Goal: Task Accomplishment & Management: Use online tool/utility

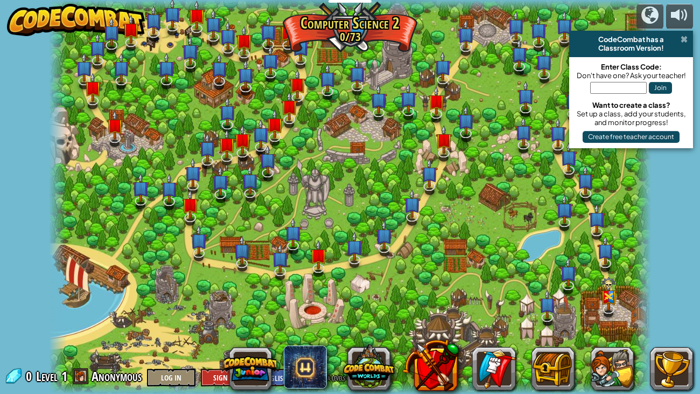
click at [684, 37] on span at bounding box center [684, 39] width 7 height 9
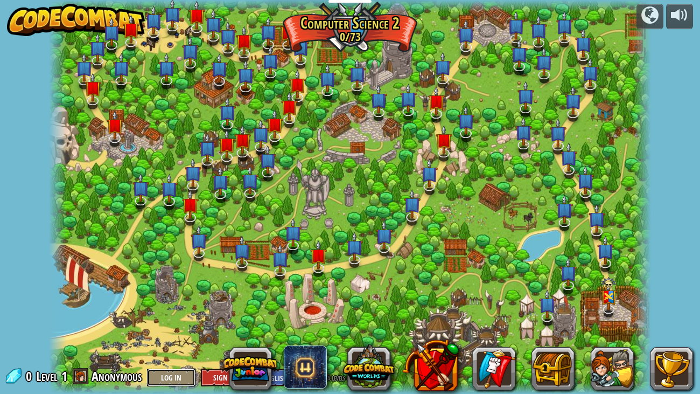
click at [184, 302] on button "Log In" at bounding box center [171, 377] width 48 height 18
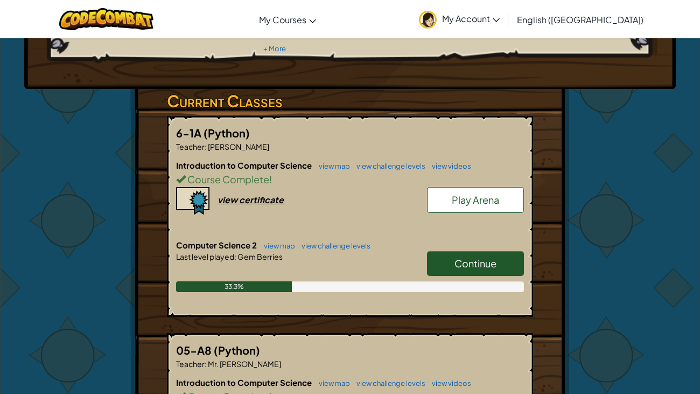
scroll to position [153, 0]
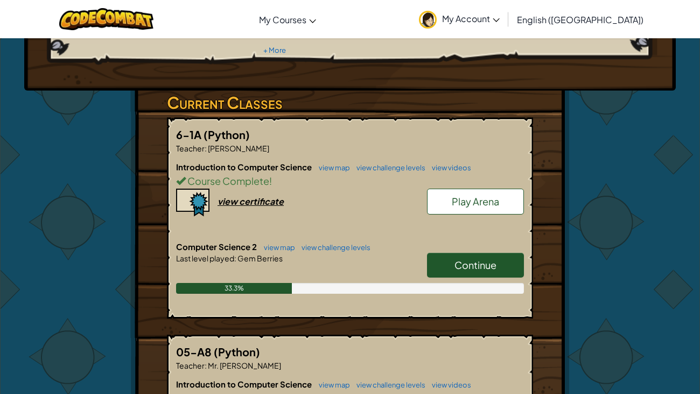
click at [500, 253] on link "Continue" at bounding box center [475, 265] width 97 height 25
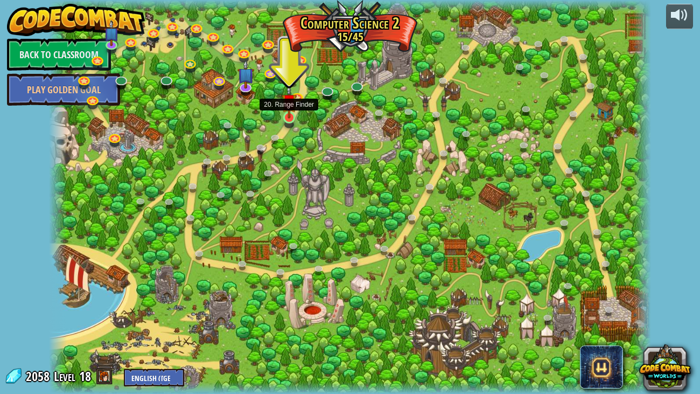
click at [288, 107] on img at bounding box center [289, 101] width 15 height 34
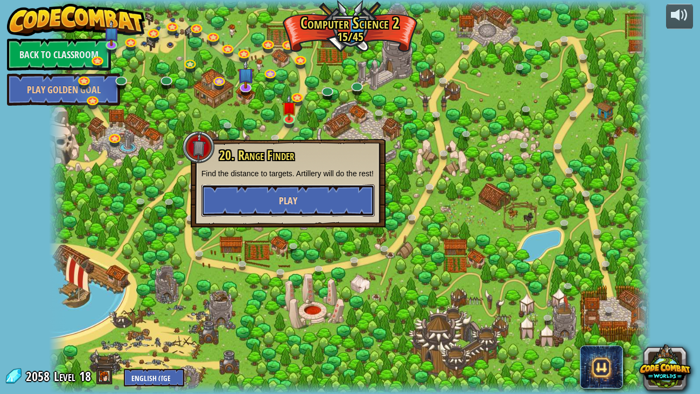
click at [264, 202] on button "Play" at bounding box center [287, 200] width 173 height 32
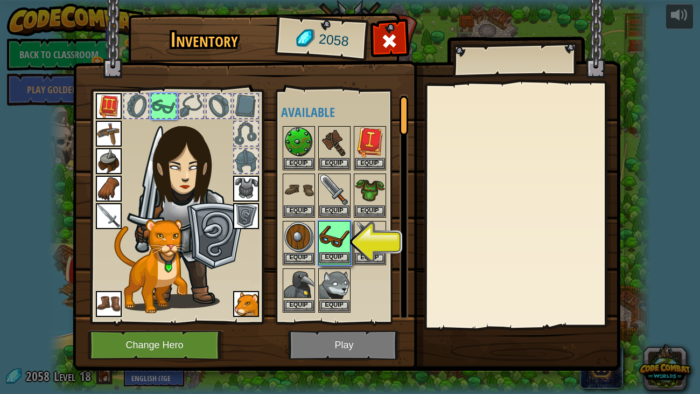
click at [333, 230] on img at bounding box center [334, 237] width 30 height 30
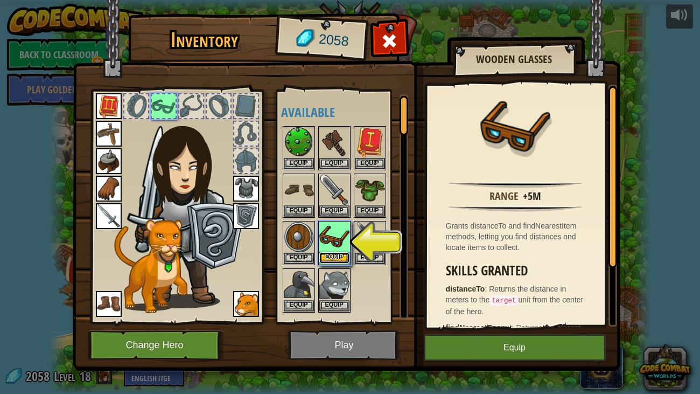
click at [329, 258] on button "Equip" at bounding box center [334, 257] width 30 height 11
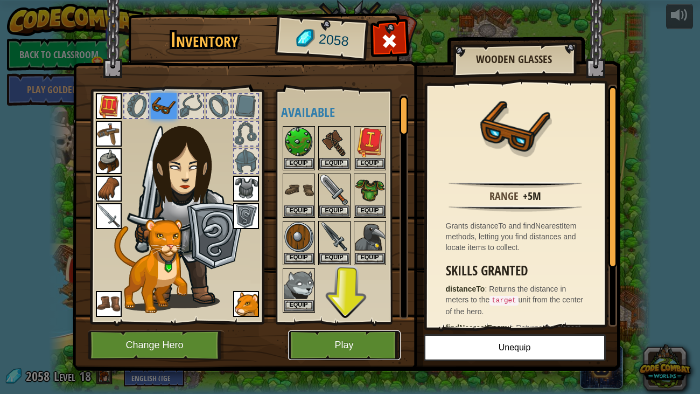
click at [327, 349] on button "Play" at bounding box center [344, 345] width 113 height 30
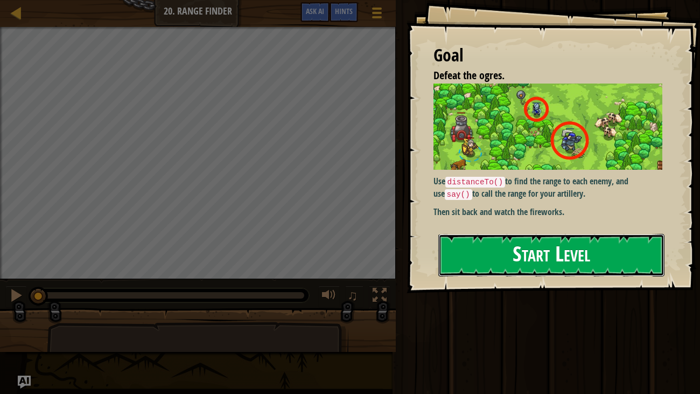
click at [514, 267] on button "Start Level" at bounding box center [551, 255] width 227 height 43
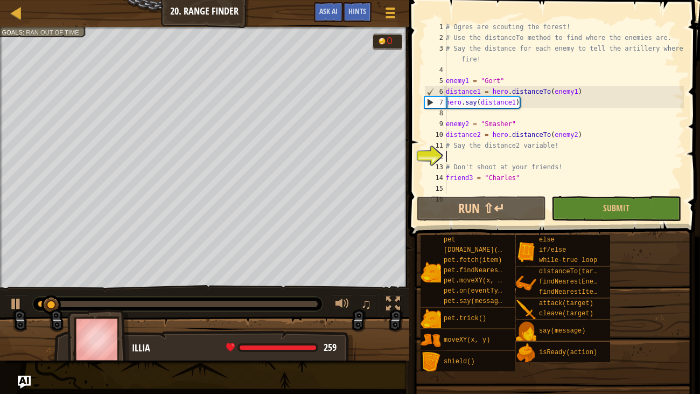
scroll to position [32, 0]
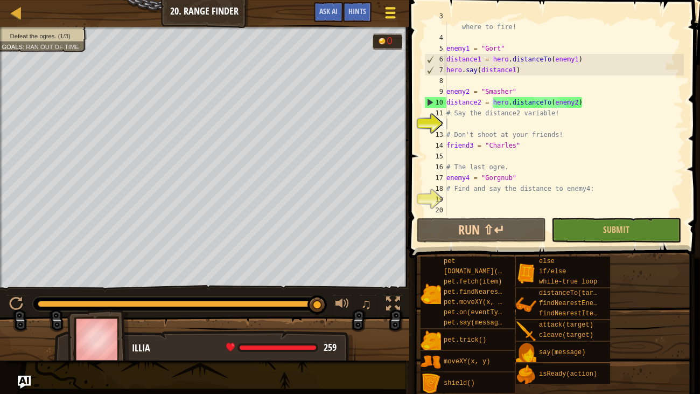
click at [387, 15] on div at bounding box center [390, 13] width 15 height 16
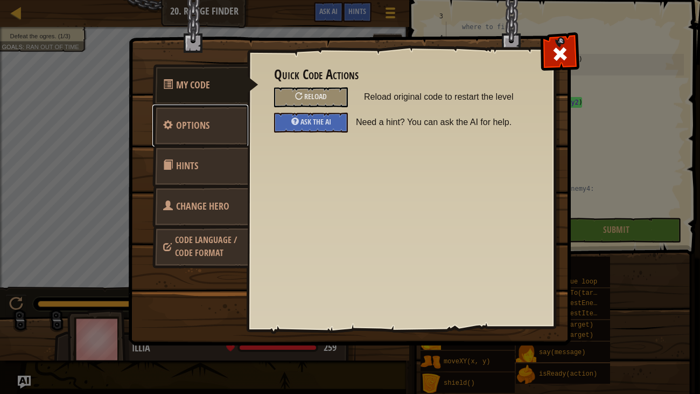
click at [190, 128] on span "Options" at bounding box center [192, 124] width 33 height 13
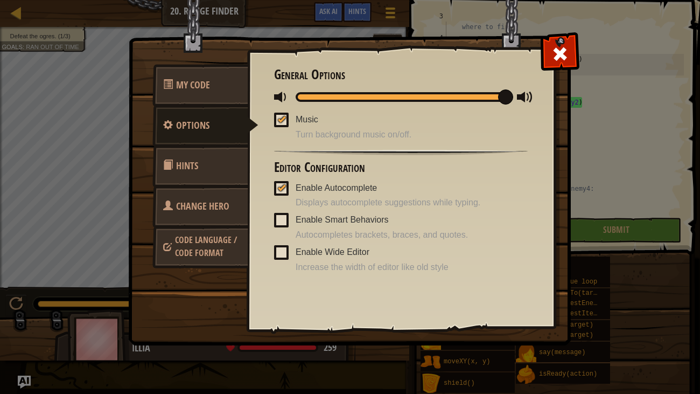
click at [279, 120] on div at bounding box center [282, 119] width 8 height 9
click at [0, 0] on input "Music" at bounding box center [0, 0] width 0 height 0
click at [499, 92] on div at bounding box center [401, 96] width 254 height 13
drag, startPoint x: 507, startPoint y: 100, endPoint x: 243, endPoint y: 96, distance: 263.9
click at [243, 96] on div "My Code Options Hints Change Hero Code Language / Code Format Quick Code Action…" at bounding box center [350, 191] width 442 height 307
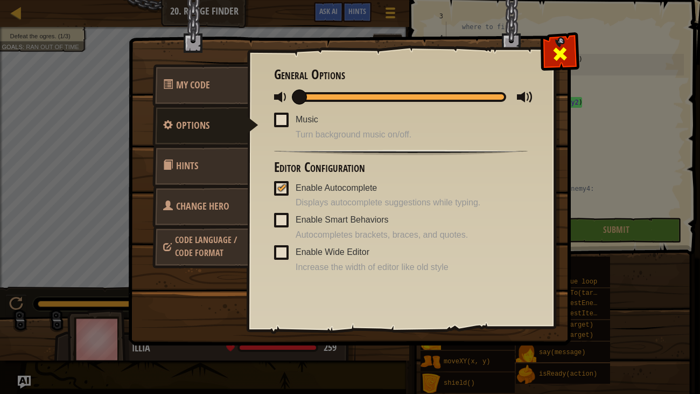
click at [574, 49] on div at bounding box center [560, 51] width 34 height 34
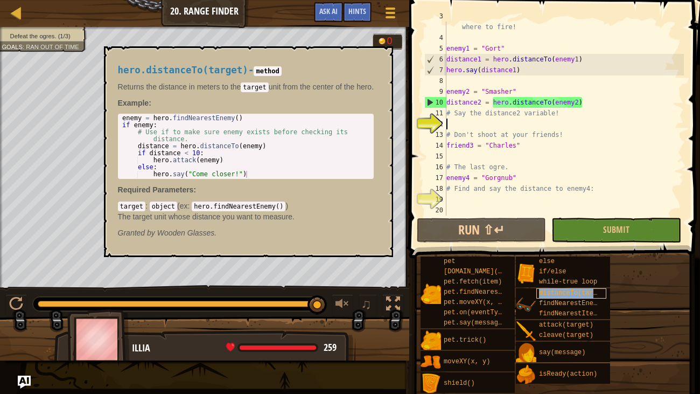
click at [548, 292] on span "distanceTo(target)" at bounding box center [574, 293] width 70 height 8
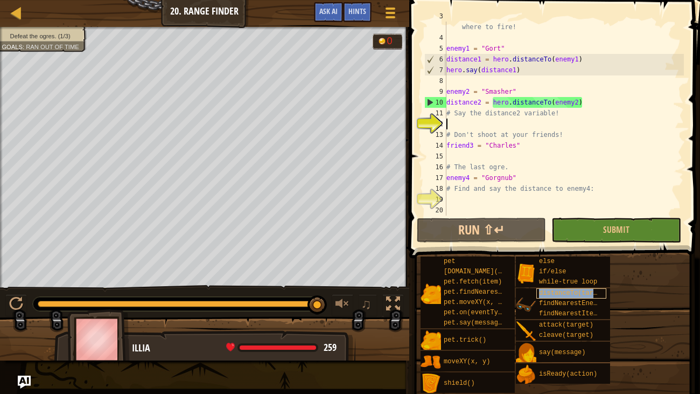
click at [553, 292] on span "distanceTo(target)" at bounding box center [574, 293] width 70 height 8
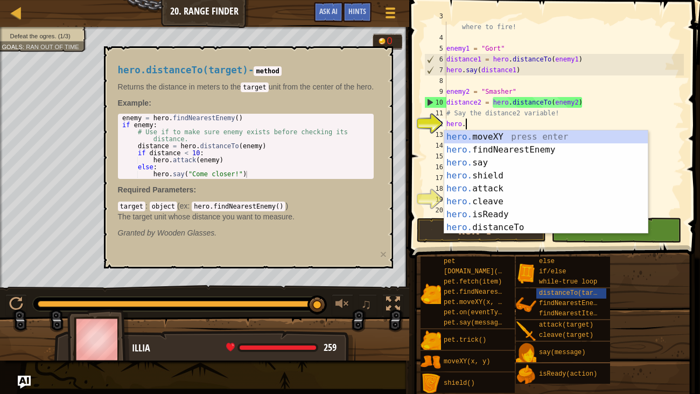
scroll to position [5, 1]
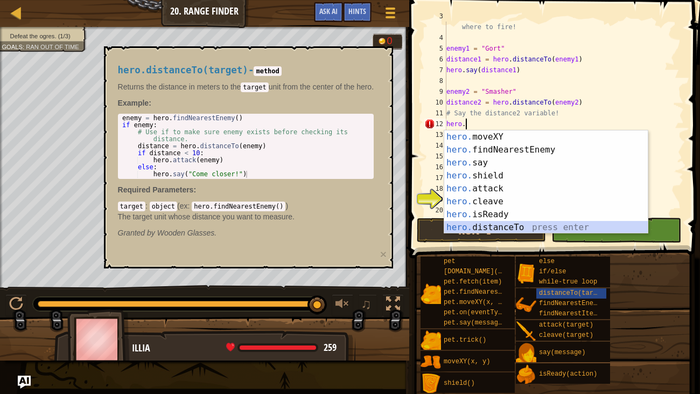
click at [484, 228] on div "hero. moveXY press enter hero. findNearestEnemy press enter hero. say press ent…" at bounding box center [546, 194] width 204 height 129
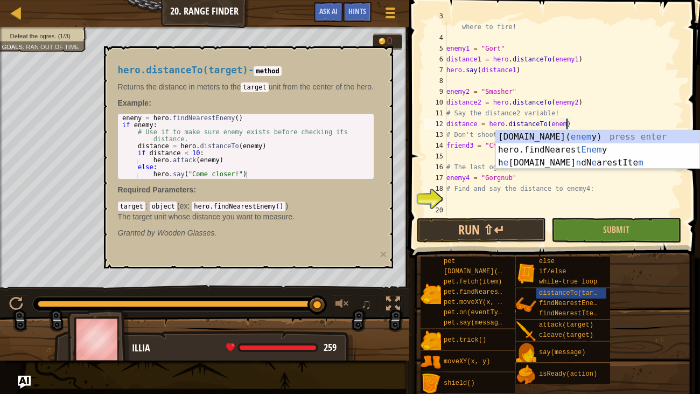
scroll to position [5, 10]
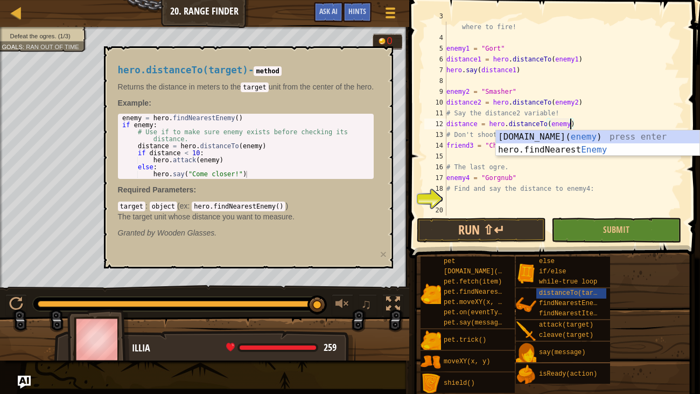
type textarea "distance = hero.distanceTo(enemy2)"
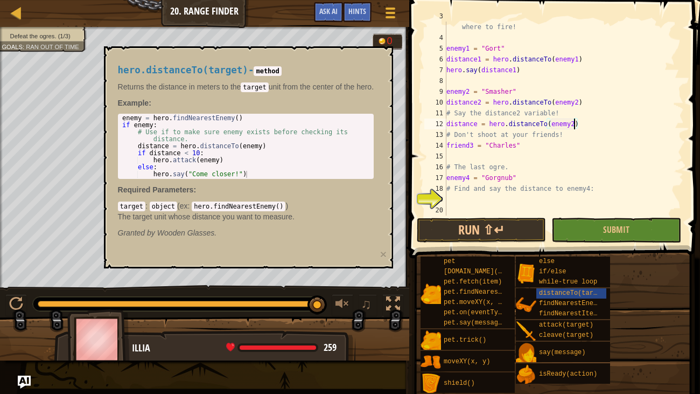
click at [450, 198] on div "# Say the distance for each enemy to tell the artillery where to fire! enemy1 =…" at bounding box center [564, 124] width 240 height 226
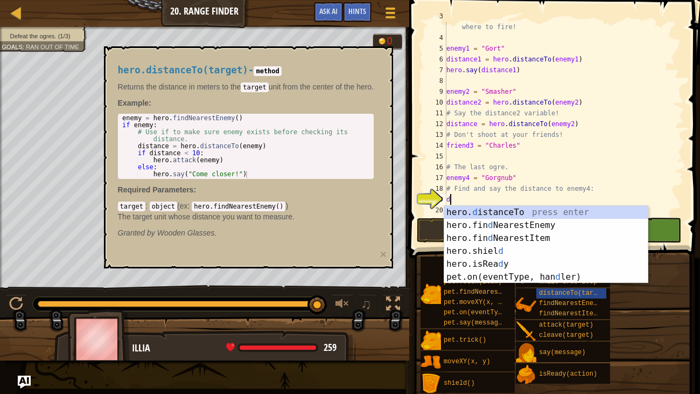
type textarea "d"
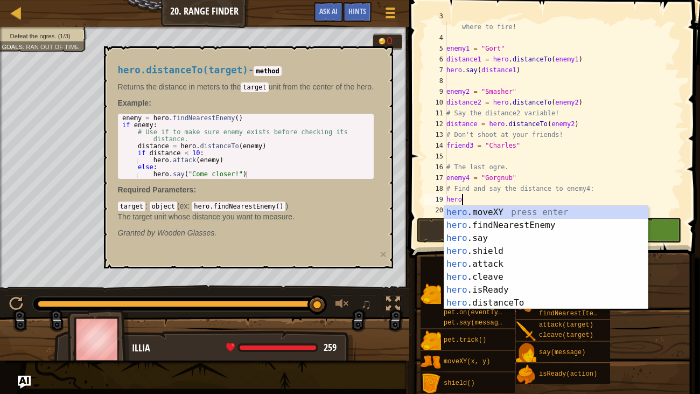
scroll to position [5, 1]
click at [524, 301] on div "hero. moveXY press enter hero. findNearestEnemy press enter hero. say press ent…" at bounding box center [546, 270] width 204 height 129
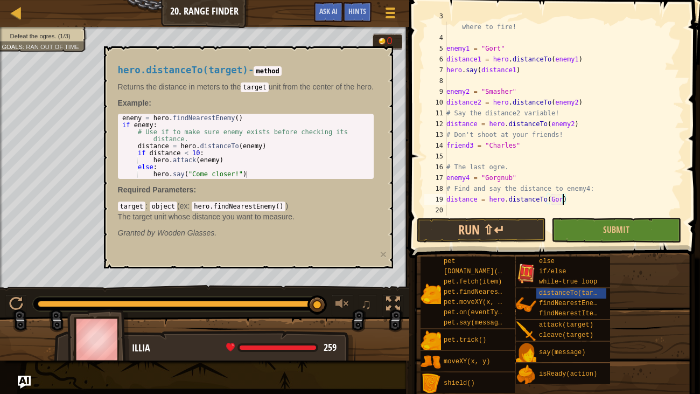
scroll to position [5, 10]
click at [600, 236] on button "Submit" at bounding box center [615, 230] width 129 height 25
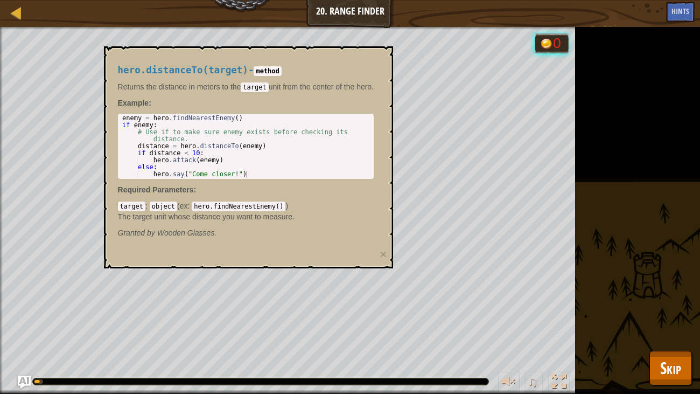
click at [600, 236] on div "Defeat the ogres. (1/3) Goals : Running... 0 ♫ Illia 259 x: 9 y: 27 No target a…" at bounding box center [350, 210] width 700 height 367
click at [329, 207] on div "target : object ( ex : hero.findNearestEnemy() ) The target unit whose distance…" at bounding box center [246, 211] width 256 height 22
click at [391, 258] on div "hero.distanceTo(target) - method Returns the distance in meters to the target u…" at bounding box center [249, 157] width 290 height 222
click at [387, 251] on button "×" at bounding box center [383, 253] width 6 height 11
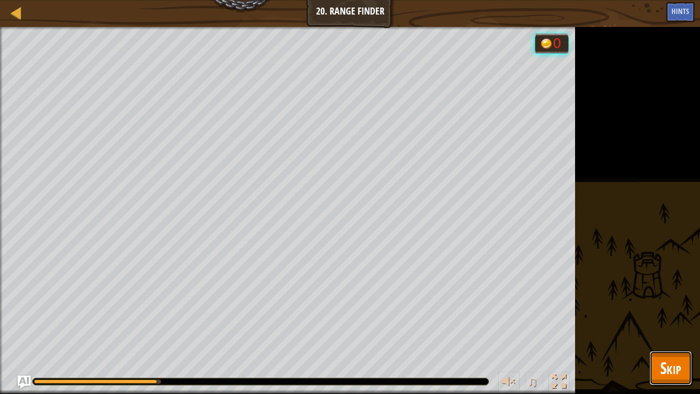
click at [655, 370] on button "Skip" at bounding box center [670, 368] width 43 height 34
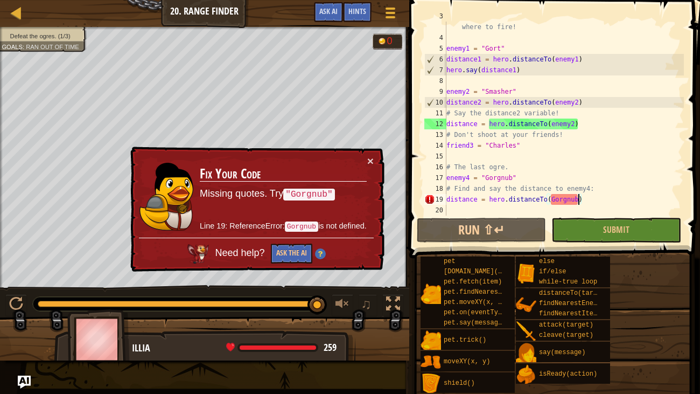
click at [577, 199] on div "# Say the distance for each enemy to tell the artillery where to fire! enemy1 =…" at bounding box center [564, 124] width 240 height 226
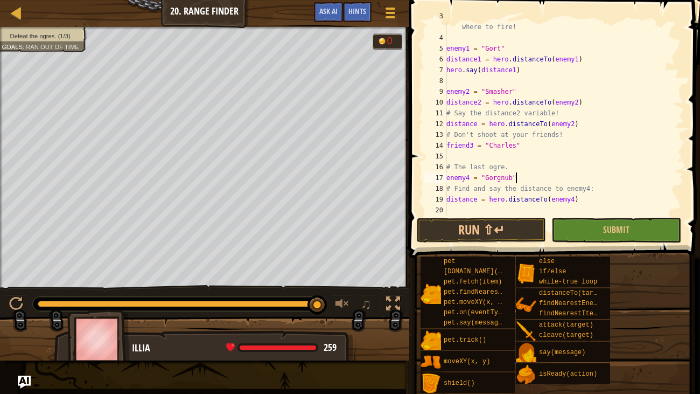
click at [615, 180] on div "# Say the distance for each enemy to tell the artillery where to fire! enemy1 =…" at bounding box center [564, 124] width 240 height 226
click at [625, 185] on div "# Say the distance for each enemy to tell the artillery where to fire! enemy1 =…" at bounding box center [564, 124] width 240 height 226
click at [607, 225] on span "Submit" at bounding box center [616, 229] width 26 height 12
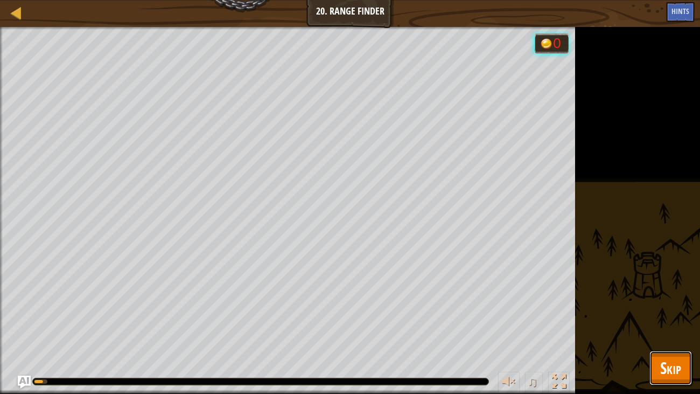
click at [676, 380] on button "Skip" at bounding box center [670, 368] width 43 height 34
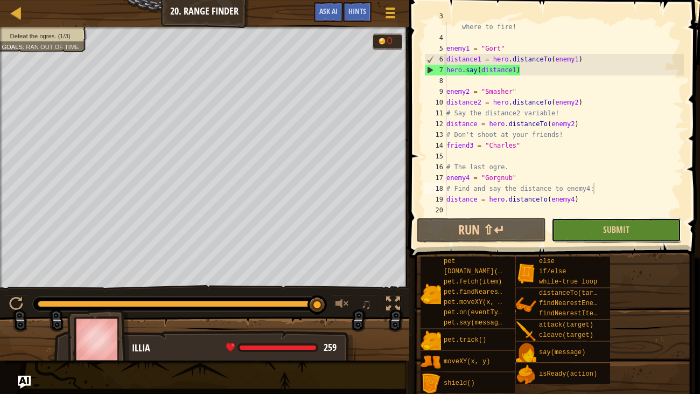
click at [630, 226] on button "Submit" at bounding box center [615, 230] width 129 height 25
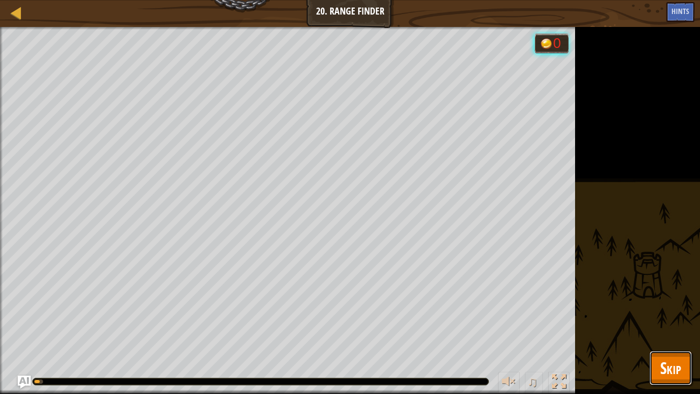
click at [679, 375] on span "Skip" at bounding box center [670, 367] width 21 height 22
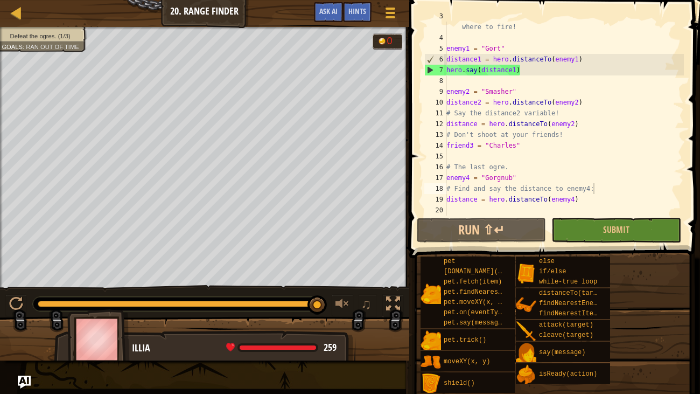
scroll to position [32, 0]
click at [609, 188] on div "# Say the distance for each enemy to tell the artillery where to fire! enemy1 =…" at bounding box center [564, 124] width 240 height 226
click at [478, 200] on div "# Say the distance for each enemy to tell the artillery where to fire! enemy1 =…" at bounding box center [564, 124] width 240 height 226
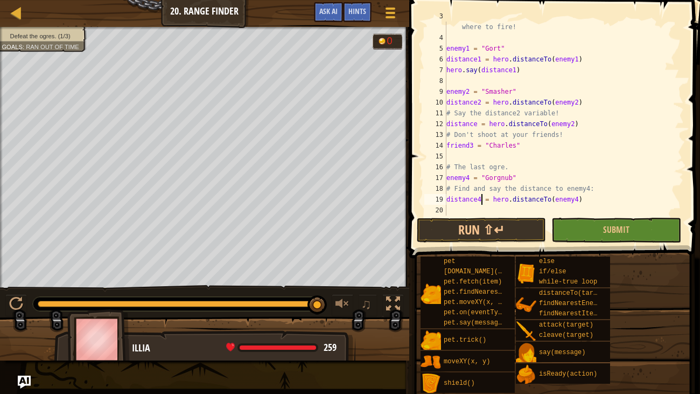
click at [641, 192] on div "# Say the distance for each enemy to tell the artillery where to fire! enemy1 =…" at bounding box center [564, 124] width 240 height 226
click at [650, 200] on div "# Say the distance for each enemy to tell the artillery where to fire! enemy1 =…" at bounding box center [564, 124] width 240 height 226
type textarea "distance4 = hero.distanceTo(enemy4)"
click at [487, 123] on div "# Say the distance for each enemy to tell the artillery where to fire! enemy1 =…" at bounding box center [564, 124] width 240 height 226
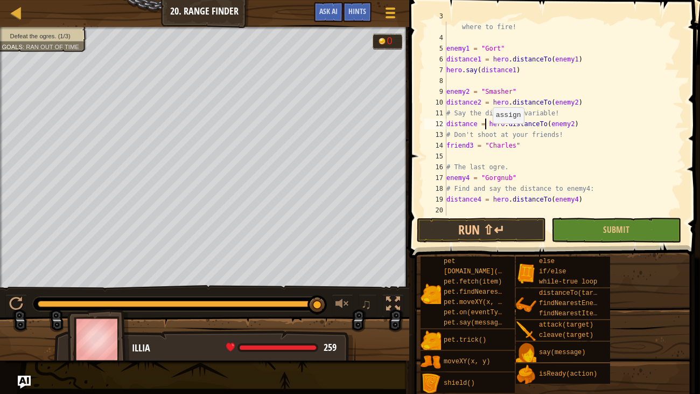
click at [487, 123] on div "# Say the distance for each enemy to tell the artillery where to fire! enemy1 =…" at bounding box center [564, 124] width 240 height 226
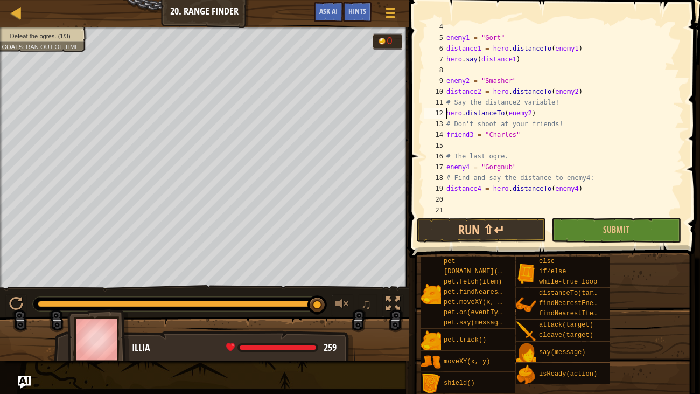
scroll to position [42, 0]
click at [603, 188] on div "# Say the distance for each enemy to tell the artillery where to fire! enemy1 =…" at bounding box center [564, 114] width 240 height 226
type textarea "distance4 = hero.distanceTo(enemy4)"
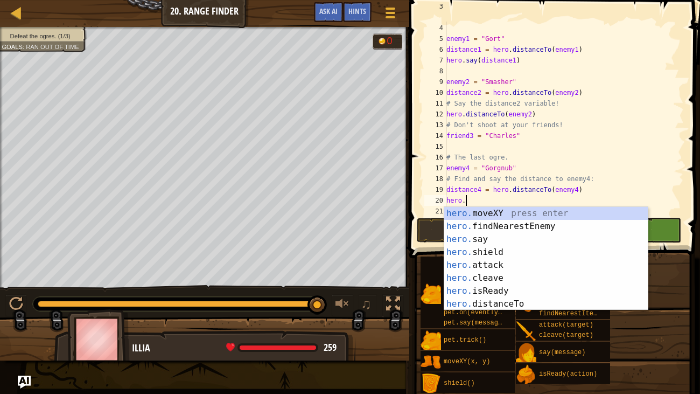
scroll to position [5, 1]
click at [513, 310] on div "pet [DOMAIN_NAME](enemy) pet.fetch(item) pet.findNearestByType(type) pet.moveXY…" at bounding box center [468, 292] width 94 height 72
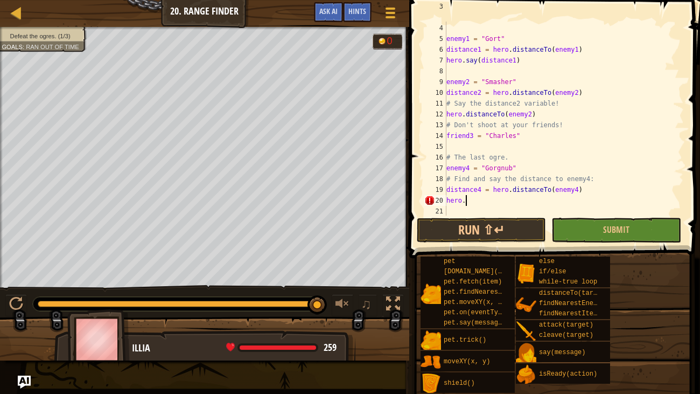
click at [491, 201] on div "# Say the distance for each enemy to tell the artillery where to fire! enemy1 =…" at bounding box center [564, 114] width 240 height 226
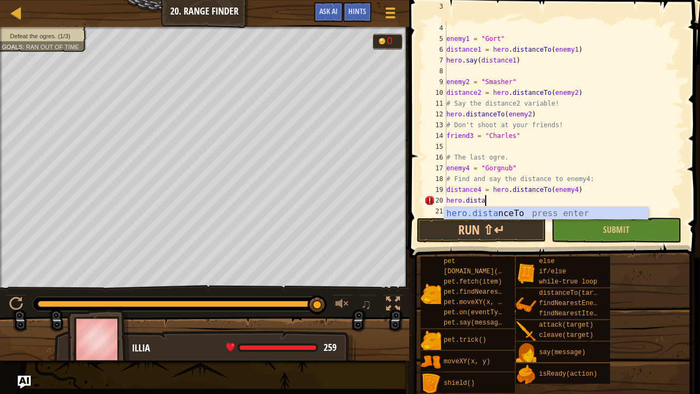
scroll to position [5, 2]
click at [498, 212] on div "hero.dista nceTo press enter" at bounding box center [546, 226] width 204 height 39
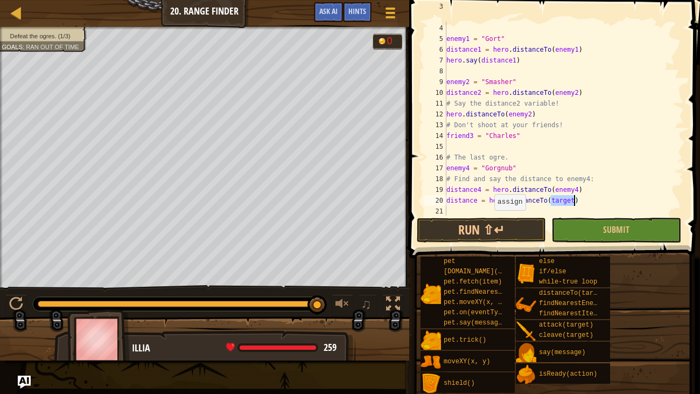
click at [489, 200] on div "# Say the distance for each enemy to tell the artillery where to fire! enemy1 =…" at bounding box center [564, 114] width 240 height 226
click at [531, 201] on div "# Say the distance for each enemy to tell the artillery where to fire! enemy1 =…" at bounding box center [564, 114] width 240 height 226
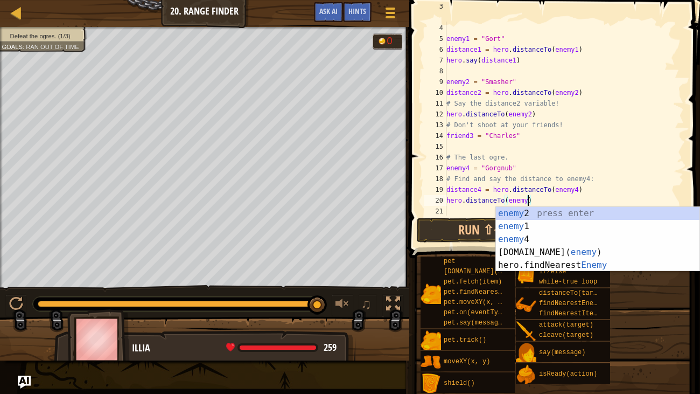
scroll to position [5, 7]
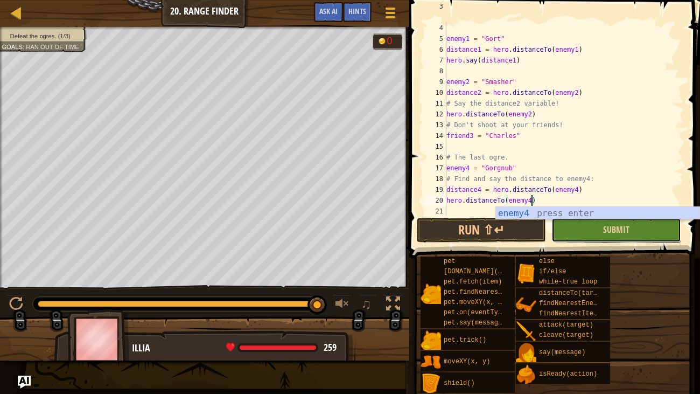
click at [590, 232] on button "Submit" at bounding box center [615, 230] width 129 height 25
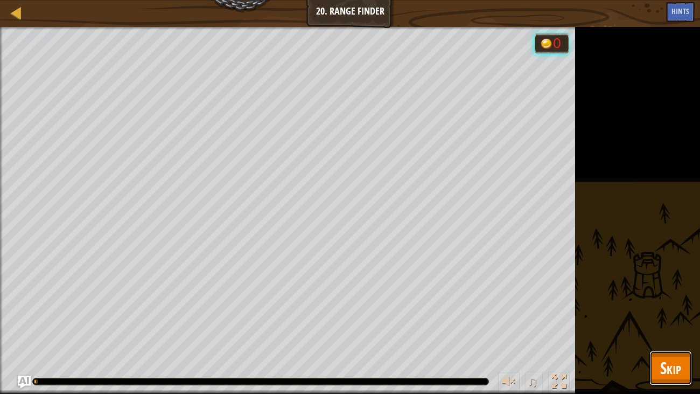
click at [664, 366] on span "Skip" at bounding box center [670, 367] width 21 height 22
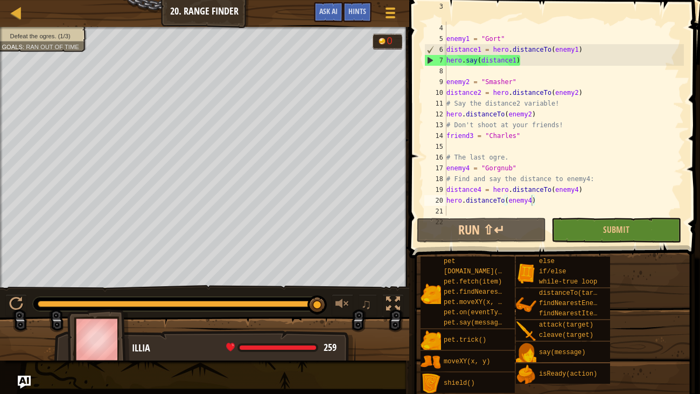
click at [588, 107] on div "# Say the distance for each enemy to tell the artillery where to fire! enemy1 =…" at bounding box center [564, 114] width 240 height 226
click at [583, 125] on div "# Say the distance for each enemy to tell the artillery where to fire! enemy1 =…" at bounding box center [564, 114] width 240 height 226
click at [582, 111] on div "# Say the distance for each enemy to tell the artillery where to fire! enemy1 =…" at bounding box center [564, 114] width 240 height 226
type textarea "hero.distanceTo(enemy2)"
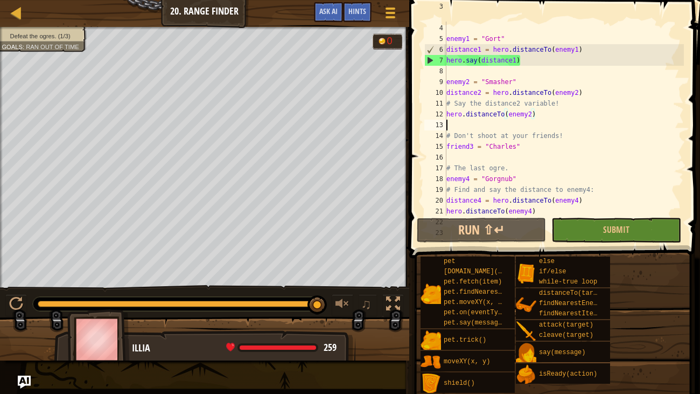
scroll to position [5, 0]
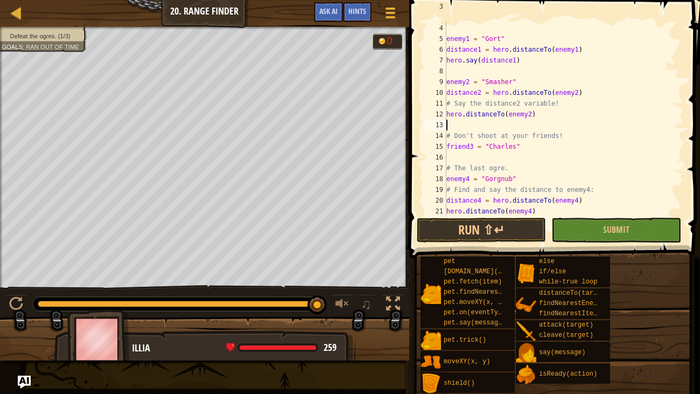
type textarea "h"
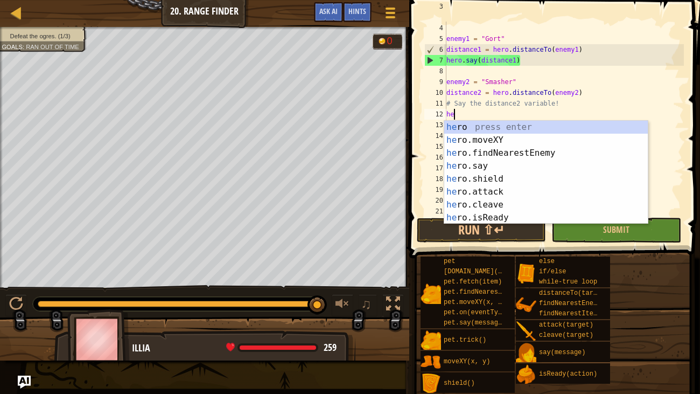
type textarea "h"
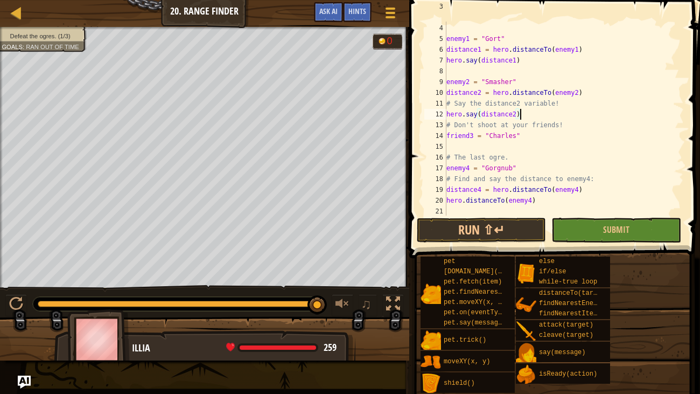
scroll to position [53, 0]
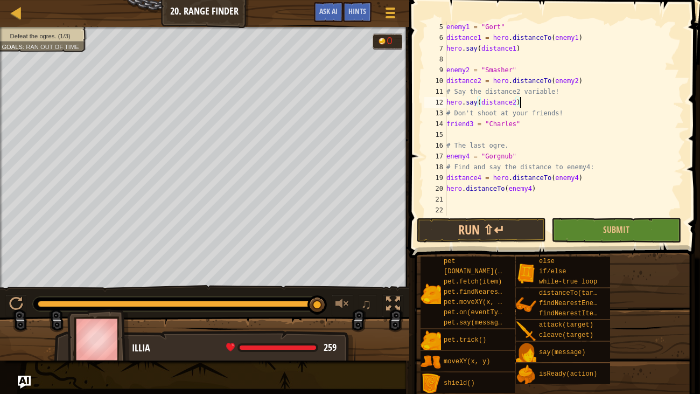
click at [541, 192] on div "enemy1 = "Gort" distance1 = hero . distanceTo ( enemy1 ) hero . say ( distance1…" at bounding box center [564, 129] width 240 height 215
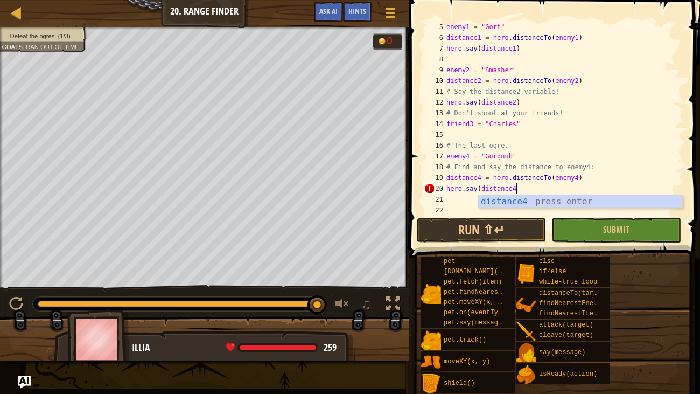
type textarea "hero.say(distance4)"
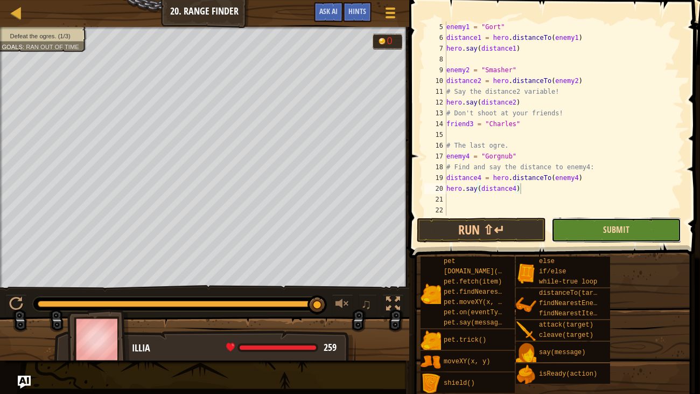
click at [605, 225] on span "Submit" at bounding box center [616, 229] width 26 height 12
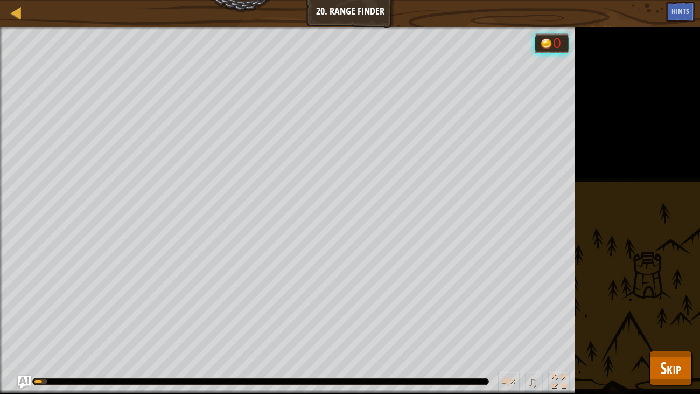
click at [692, 375] on div "Defeat the ogres. (1/3) Goals : Running... 0 ♫ Illia 259 x: 9 y: 27 No target a…" at bounding box center [350, 210] width 700 height 367
click at [672, 358] on span "Skip" at bounding box center [670, 367] width 21 height 22
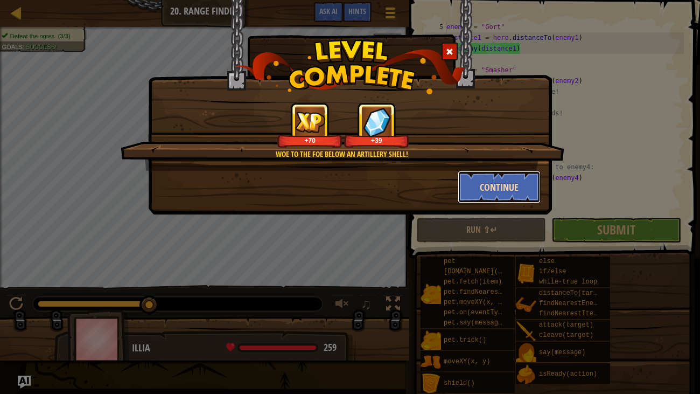
click at [536, 181] on button "Continue" at bounding box center [499, 187] width 83 height 32
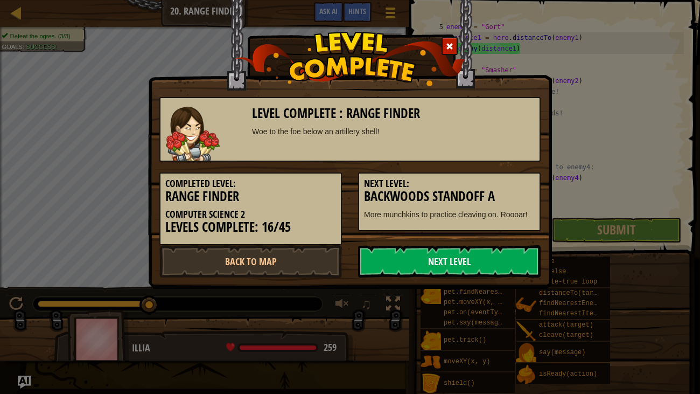
click at [431, 290] on div "Level Complete : Range Finder Woe to the foe below an artillery shell! Complete…" at bounding box center [350, 197] width 700 height 394
click at [415, 268] on link "Next Level" at bounding box center [449, 261] width 183 height 32
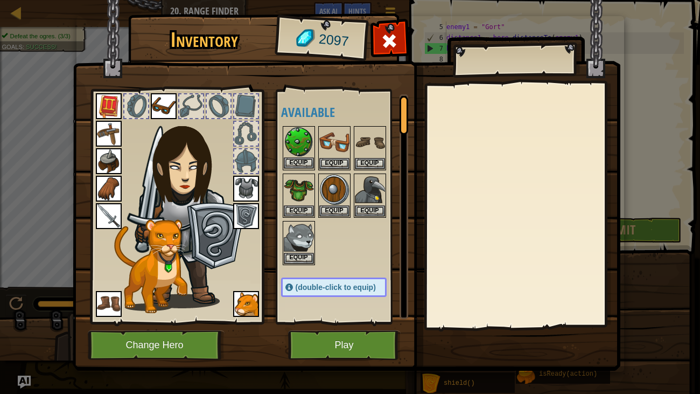
click at [300, 146] on img at bounding box center [299, 142] width 30 height 30
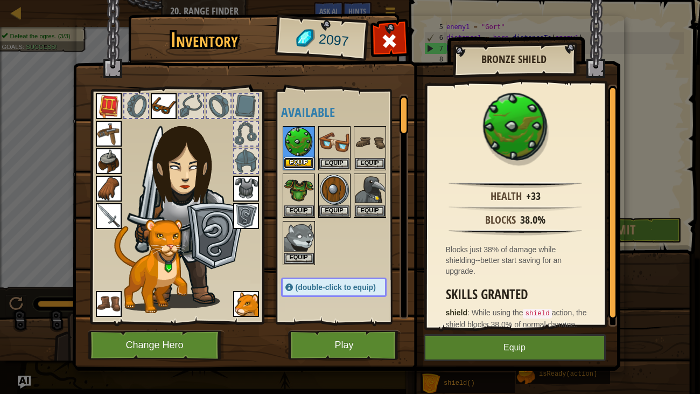
click at [298, 163] on button "Equip" at bounding box center [299, 162] width 30 height 11
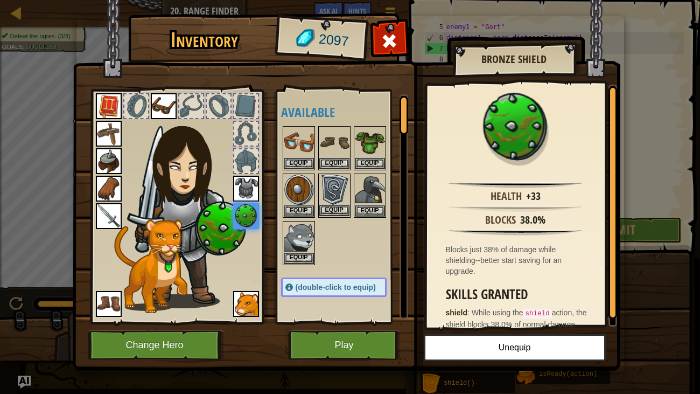
click at [327, 202] on img at bounding box center [334, 189] width 30 height 30
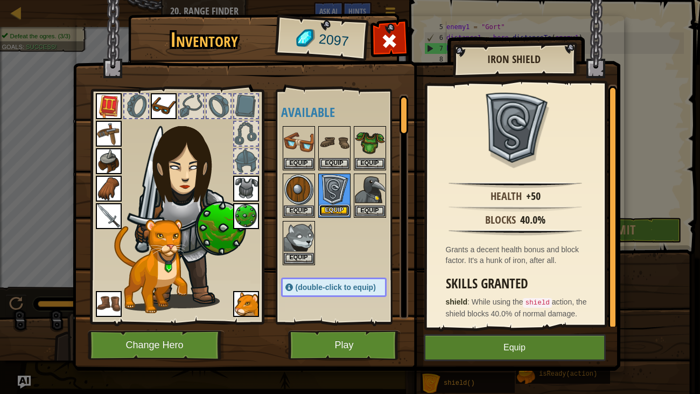
click at [328, 207] on button "Equip" at bounding box center [334, 210] width 30 height 11
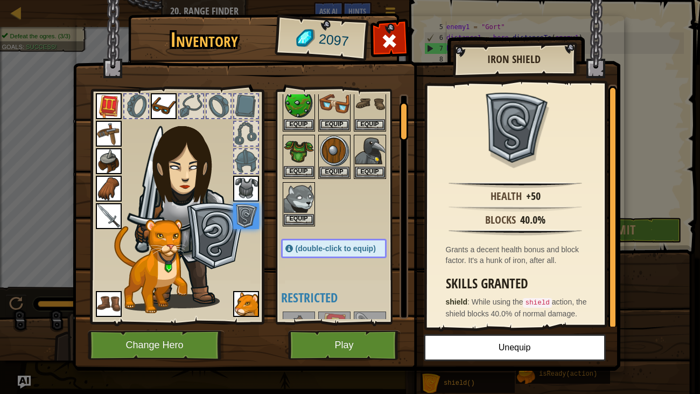
scroll to position [0, 0]
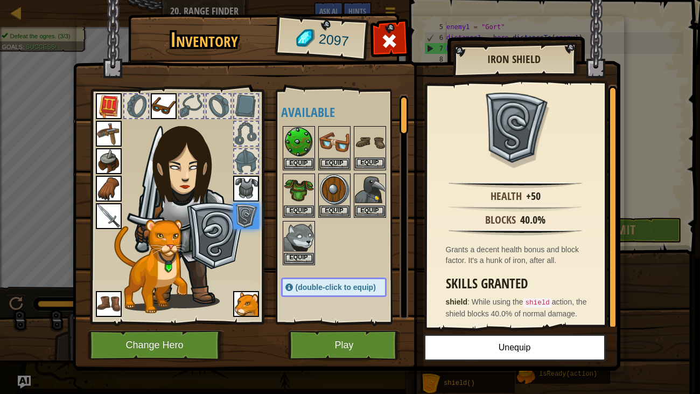
click at [362, 135] on img at bounding box center [370, 142] width 30 height 30
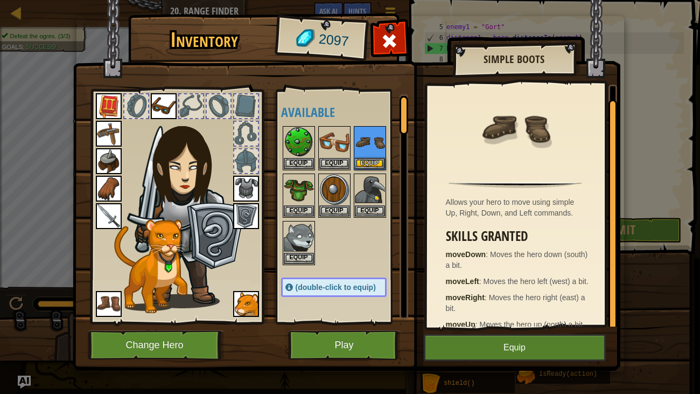
scroll to position [13, 0]
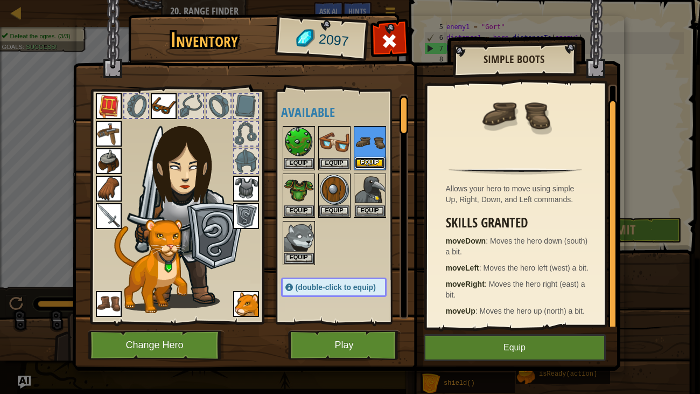
click at [374, 158] on button "Equip" at bounding box center [370, 162] width 30 height 11
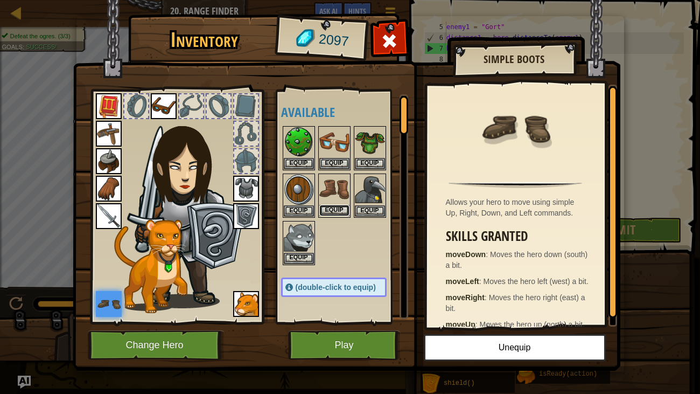
click at [328, 206] on button "Equip" at bounding box center [334, 210] width 30 height 11
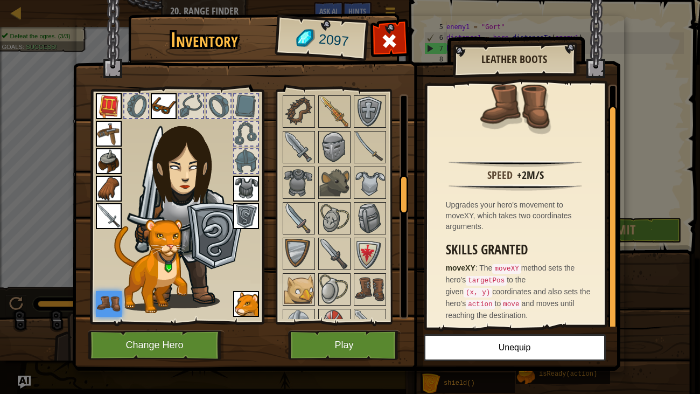
scroll to position [500, 0]
click at [289, 296] on img at bounding box center [299, 288] width 30 height 30
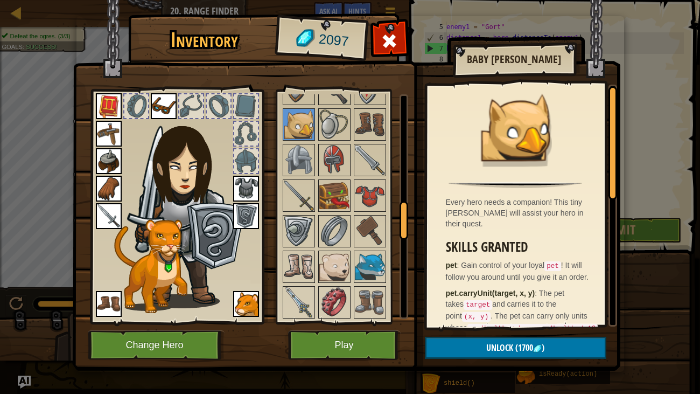
scroll to position [666, 0]
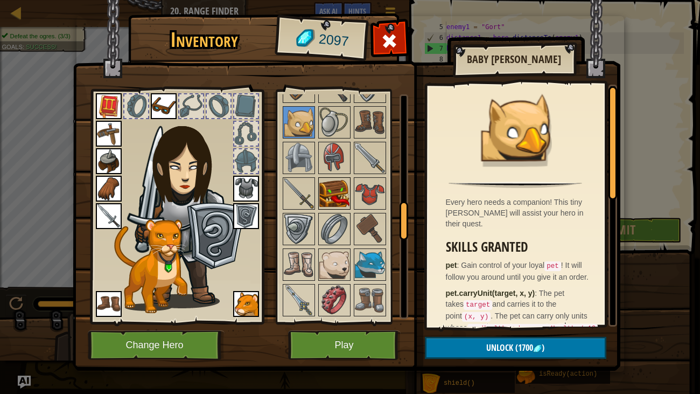
click at [336, 192] on img at bounding box center [334, 193] width 30 height 30
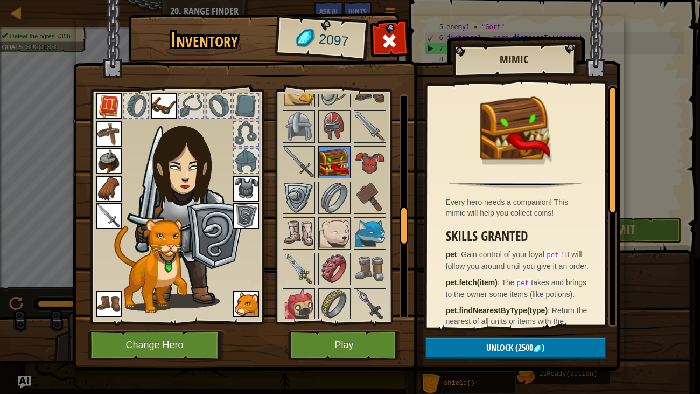
scroll to position [696, 0]
click at [334, 239] on img at bounding box center [334, 234] width 30 height 30
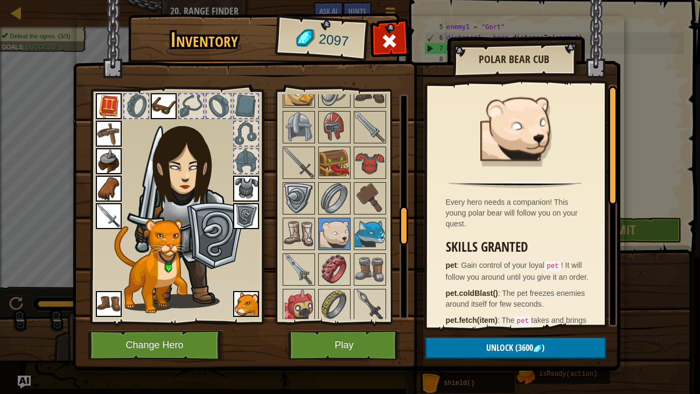
click at [352, 234] on div at bounding box center [344, 287] width 127 height 1066
click at [386, 238] on div at bounding box center [344, 287] width 127 height 1066
click at [303, 293] on img at bounding box center [299, 305] width 30 height 30
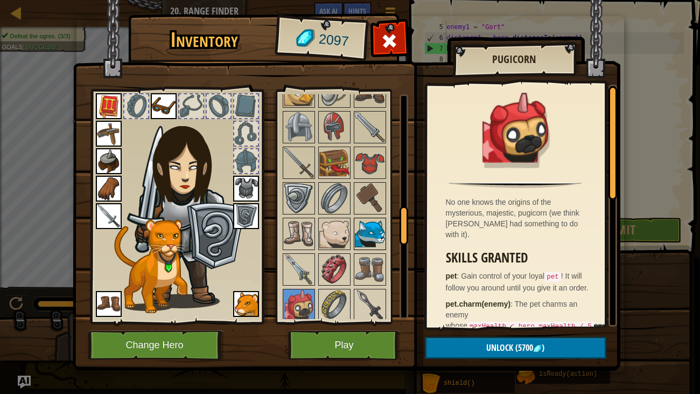
click at [385, 229] on div at bounding box center [370, 234] width 32 height 32
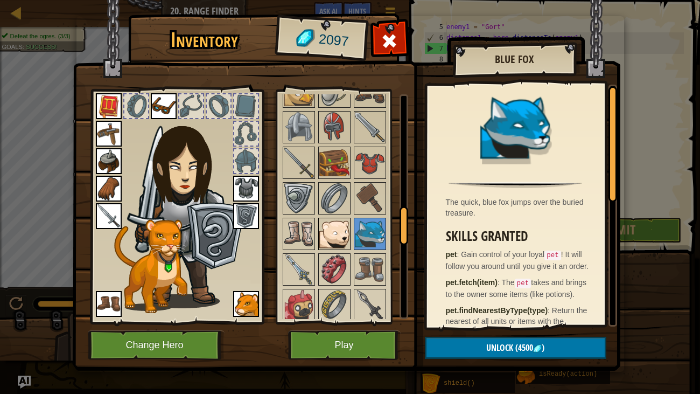
click at [326, 225] on img at bounding box center [334, 234] width 30 height 30
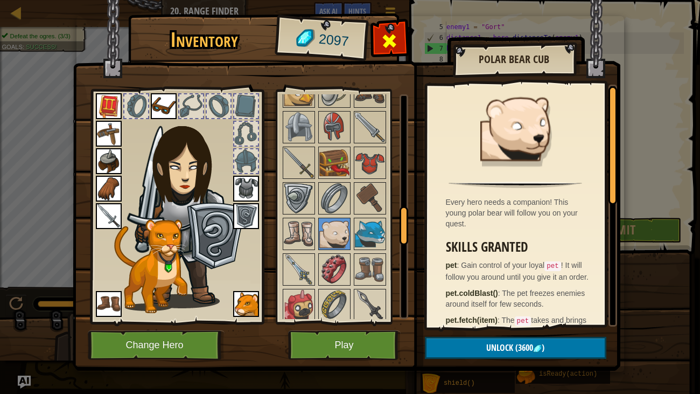
click at [385, 33] on span at bounding box center [389, 40] width 17 height 17
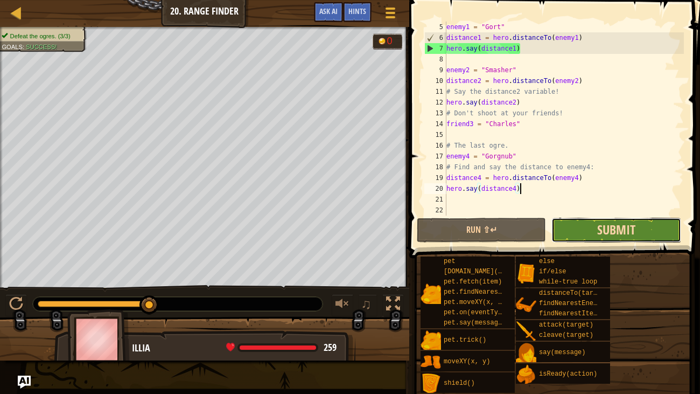
click at [603, 234] on span "Submit" at bounding box center [616, 229] width 38 height 17
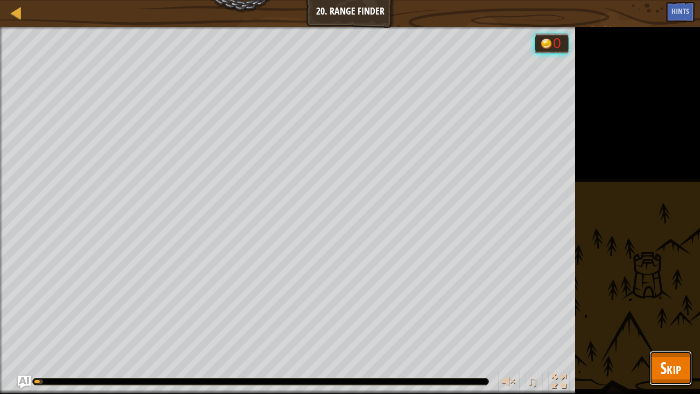
click at [649, 357] on button "Skip" at bounding box center [670, 368] width 43 height 34
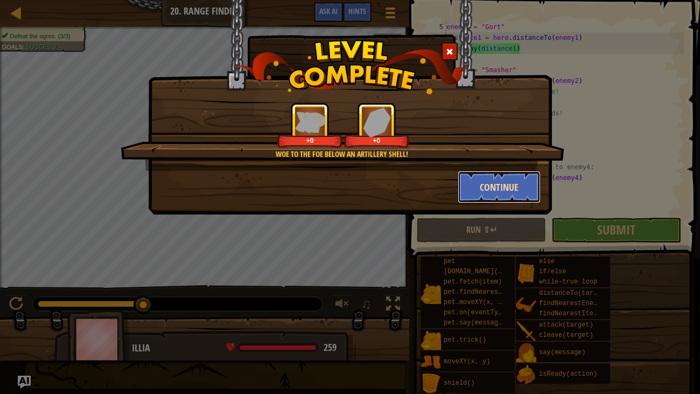
click at [479, 199] on button "Continue" at bounding box center [499, 187] width 83 height 32
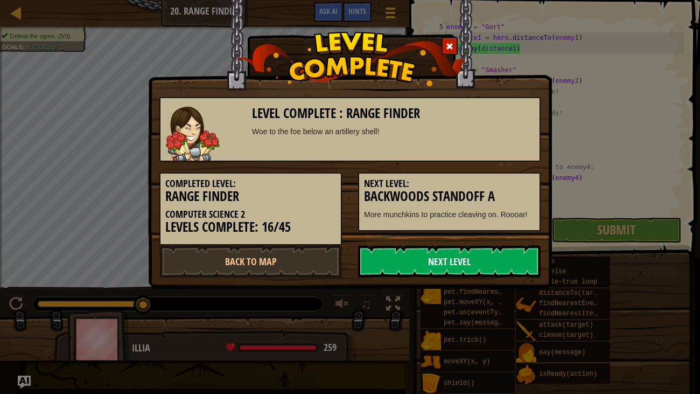
click at [416, 268] on link "Next Level" at bounding box center [449, 261] width 183 height 32
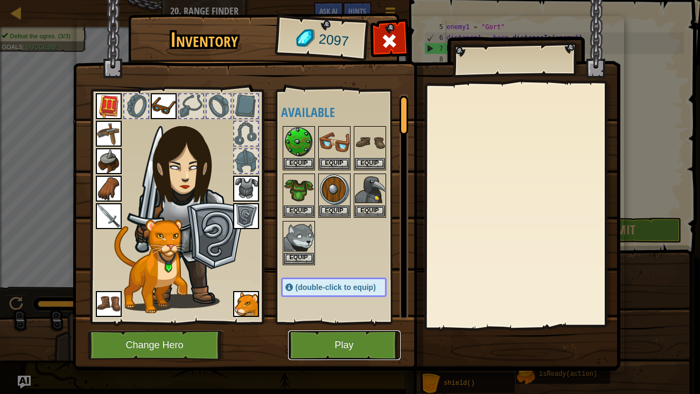
click at [320, 346] on button "Play" at bounding box center [344, 345] width 113 height 30
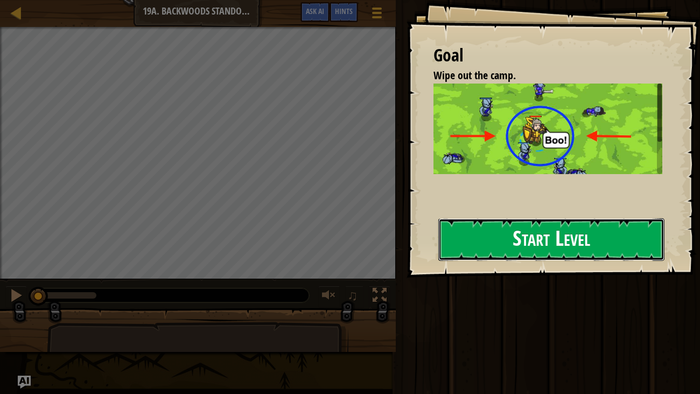
click at [549, 233] on button "Start Level" at bounding box center [551, 239] width 227 height 43
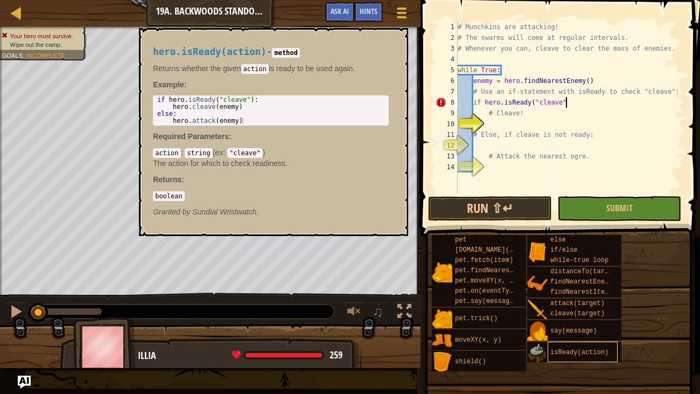
scroll to position [5, 9]
type textarea "if hero.isReady("cleave"):"
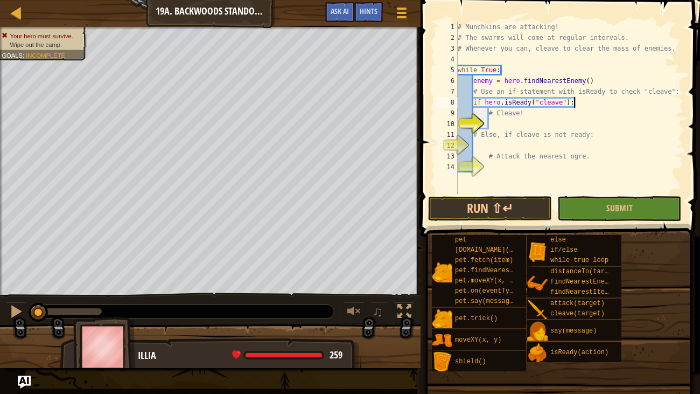
click at [503, 122] on div "# Munchkins are attacking! # The swarms will come at regular intervals. # Whene…" at bounding box center [570, 119] width 228 height 194
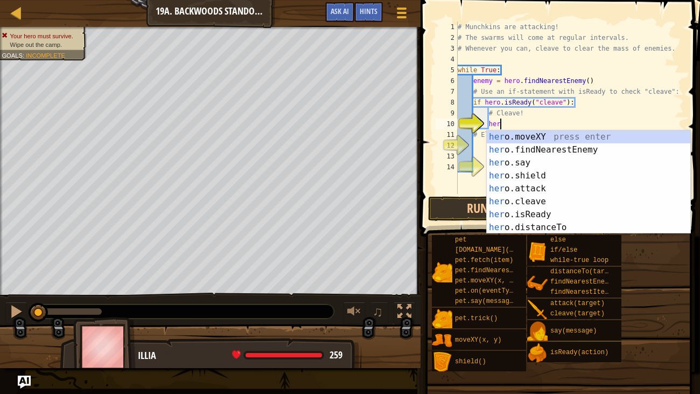
scroll to position [5, 3]
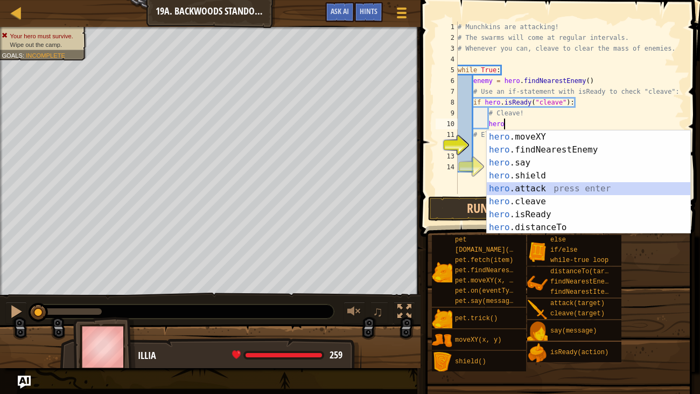
click at [544, 186] on div "hero .moveXY press enter hero .findNearestEnemy press enter hero .say press ent…" at bounding box center [589, 194] width 204 height 129
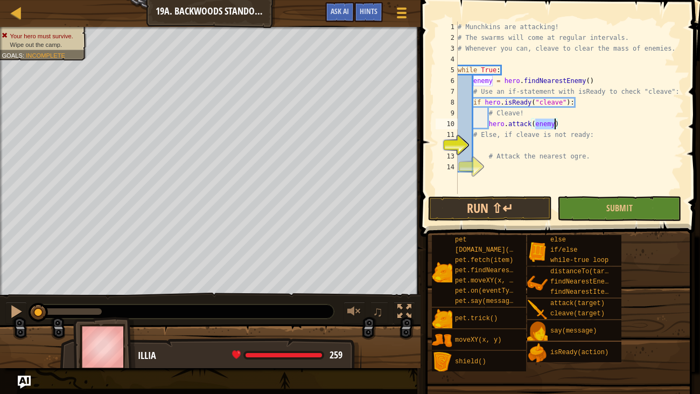
click at [529, 121] on div "# Munchkins are attacking! # The swarms will come at regular intervals. # Whene…" at bounding box center [570, 119] width 228 height 194
click at [533, 127] on div "# Munchkins are attacking! # The swarms will come at regular intervals. # Whene…" at bounding box center [570, 119] width 228 height 194
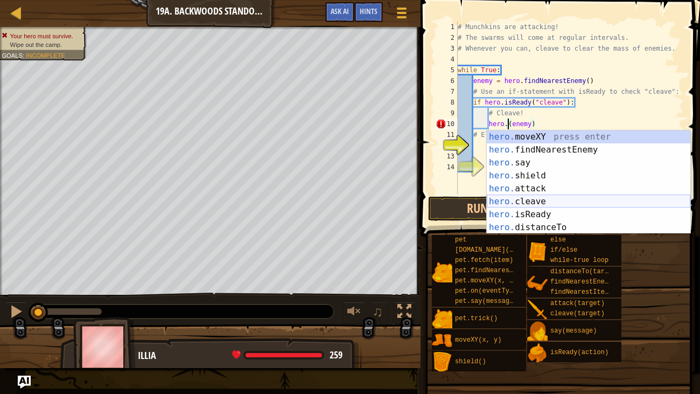
click at [527, 200] on div "hero. moveXY press enter hero. findNearestEnemy press enter hero. say press ent…" at bounding box center [589, 194] width 204 height 129
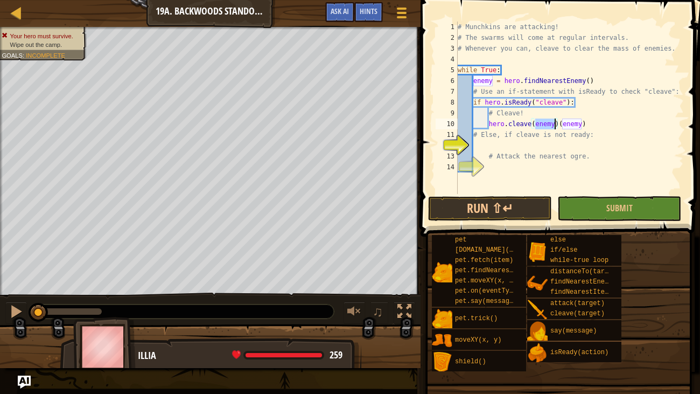
click at [592, 119] on div "# Munchkins are attacking! # The swarms will come at regular intervals. # Whene…" at bounding box center [570, 119] width 228 height 194
type textarea "hero.cleave(enemy)"
click at [520, 145] on div "# Munchkins are attacking! # The swarms will come at regular intervals. # Whene…" at bounding box center [570, 119] width 228 height 194
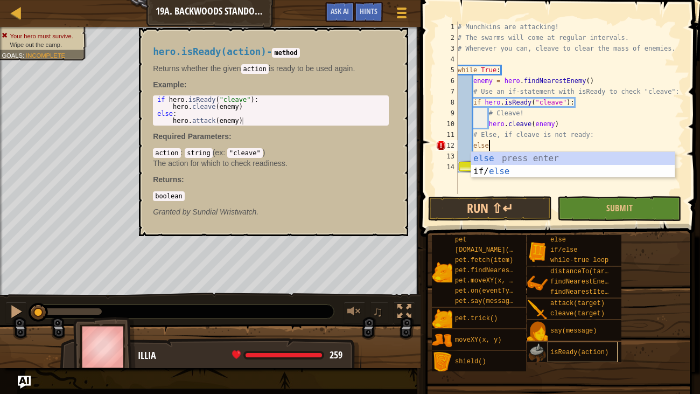
scroll to position [5, 2]
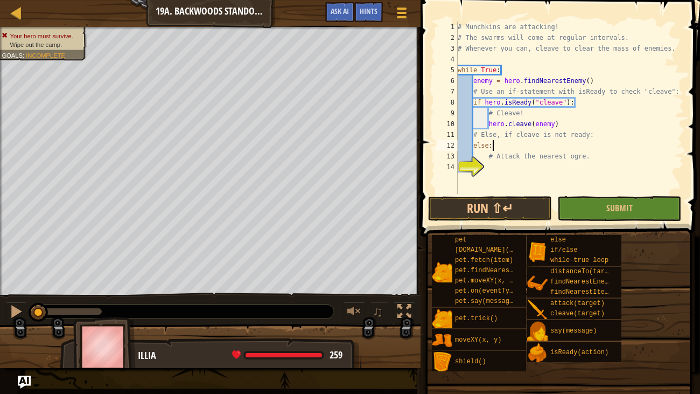
click at [564, 158] on div "# Munchkins are attacking! # The swarms will come at regular intervals. # Whene…" at bounding box center [570, 119] width 228 height 194
type textarea "# Attack the nearest ogre."
click at [556, 172] on div "# Munchkins are attacking! # The swarms will come at regular intervals. # Whene…" at bounding box center [570, 119] width 228 height 194
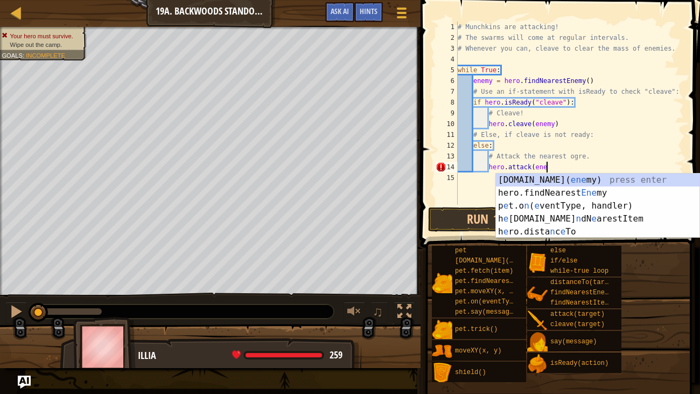
scroll to position [5, 8]
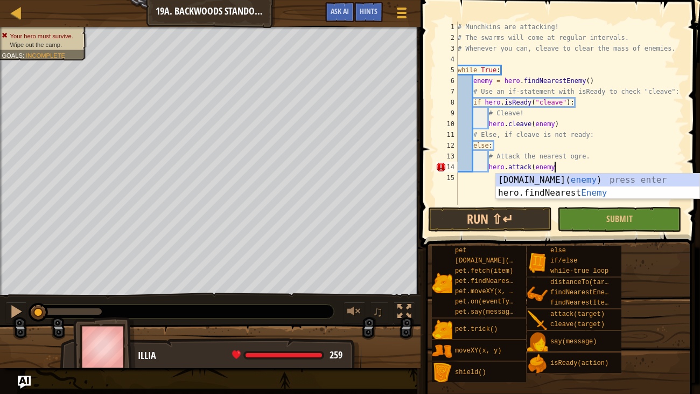
type textarea "hero.attack(enemy)"
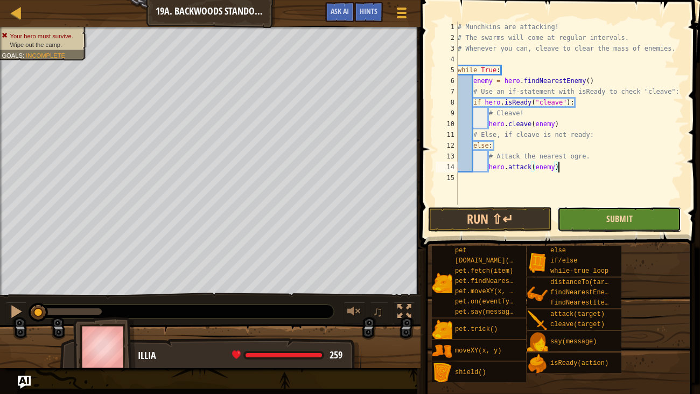
click at [607, 221] on span "Submit" at bounding box center [619, 219] width 26 height 12
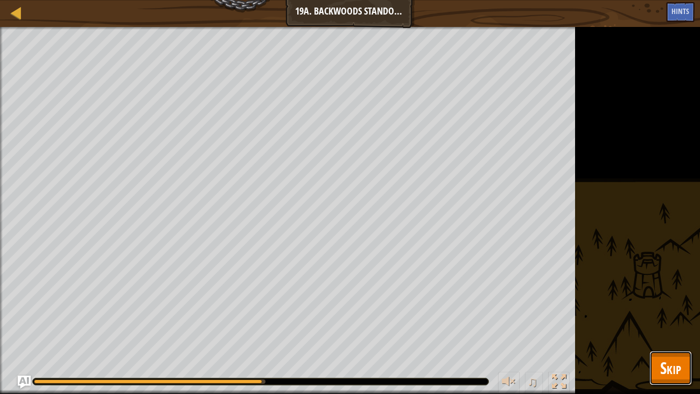
click at [671, 375] on span "Skip" at bounding box center [670, 367] width 21 height 22
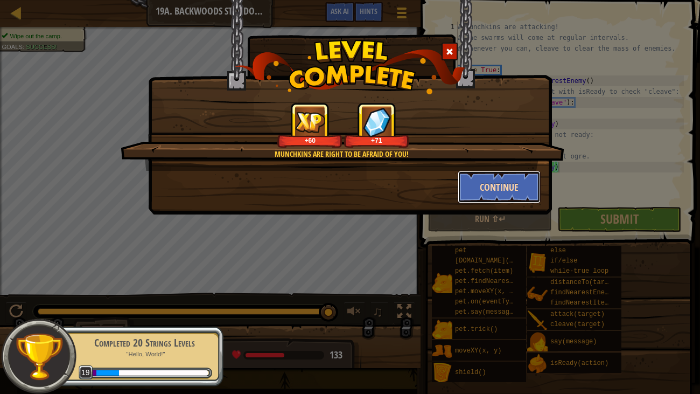
click at [494, 189] on button "Continue" at bounding box center [499, 187] width 83 height 32
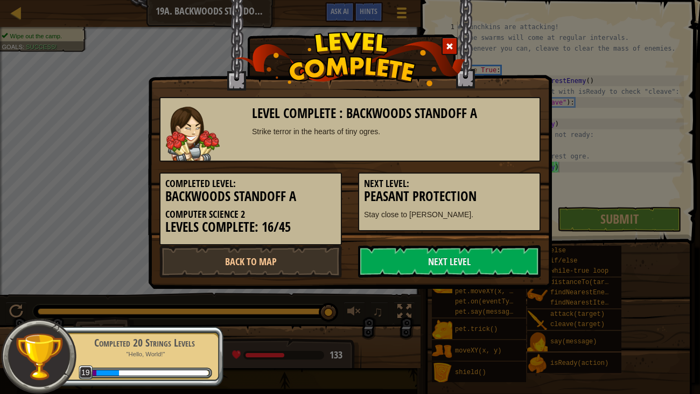
click at [498, 178] on h5 "Next Level:" at bounding box center [449, 183] width 171 height 11
click at [440, 261] on link "Next Level" at bounding box center [449, 261] width 183 height 32
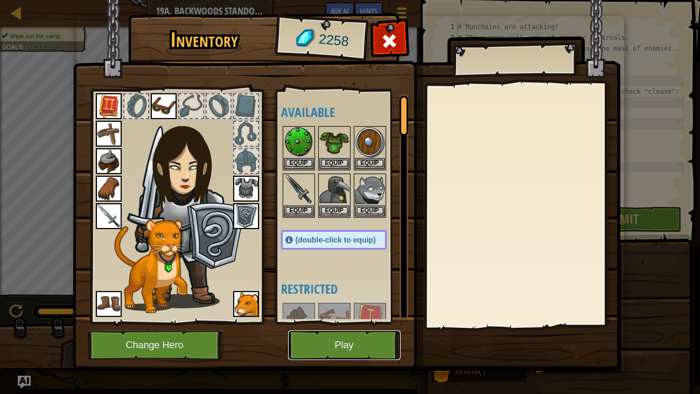
click at [342, 350] on button "Play" at bounding box center [344, 345] width 113 height 30
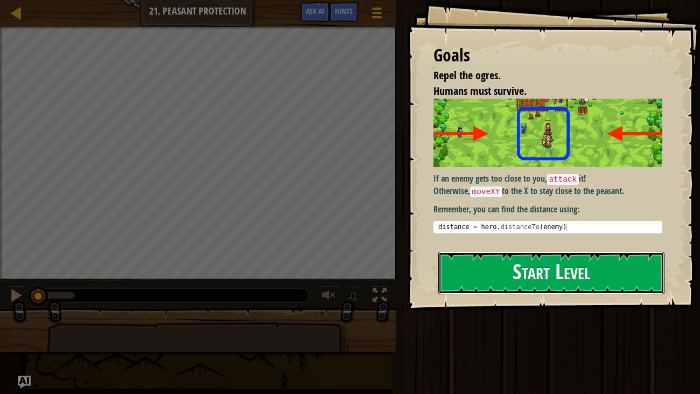
click at [494, 293] on button "Start Level" at bounding box center [551, 272] width 227 height 43
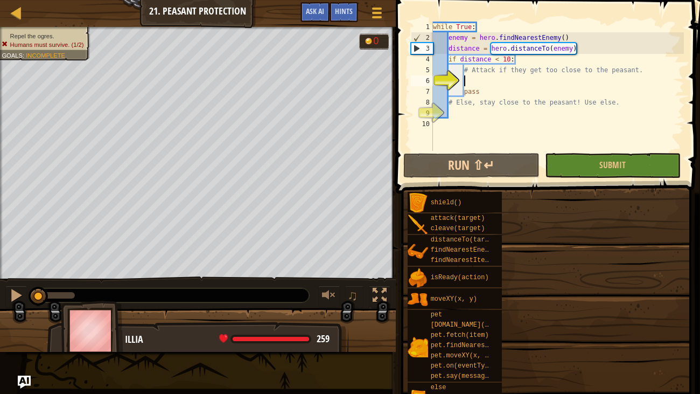
click at [494, 286] on div "isReady(action)" at bounding box center [463, 277] width 70 height 20
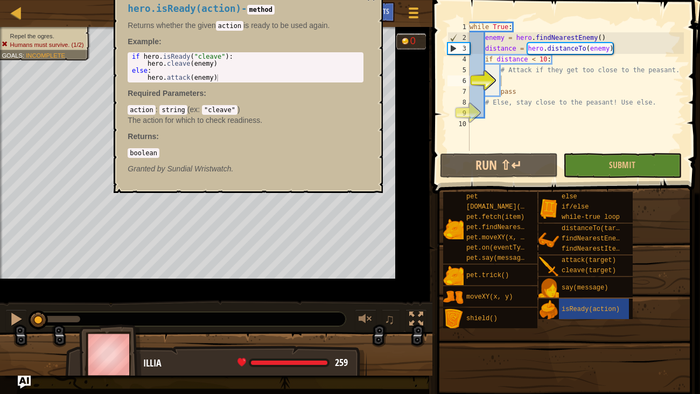
click at [533, 268] on div "pet.trick()" at bounding box center [499, 274] width 70 height 20
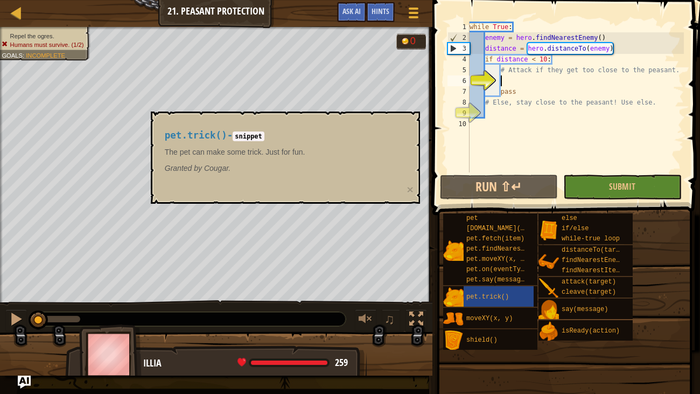
click at [511, 79] on div "while True : enemy = hero . findNearestEnemy ( ) distance = hero . distanceTo (…" at bounding box center [575, 108] width 216 height 172
click at [524, 78] on div "while True : enemy = hero . findNearestEnemy ( ) distance = hero . distanceTo (…" at bounding box center [575, 108] width 216 height 172
click at [279, 181] on div "pet.trick() - snippet The pet can make some trick. Just for fun. Granted by Cou…" at bounding box center [282, 151] width 251 height 63
click at [409, 185] on button "×" at bounding box center [410, 189] width 6 height 11
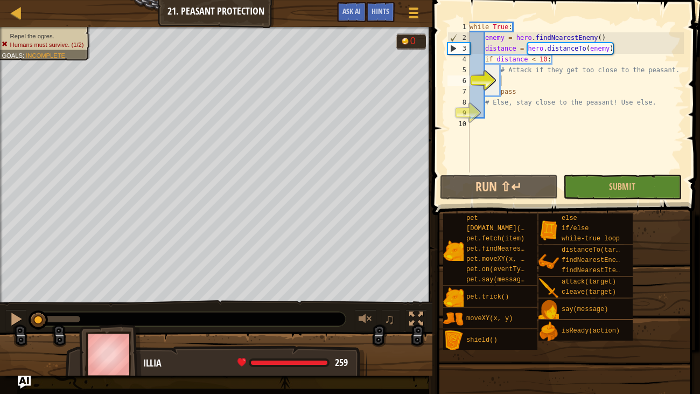
click at [512, 76] on div "while True : enemy = hero . findNearestEnemy ( ) distance = hero . distanceTo (…" at bounding box center [575, 108] width 216 height 172
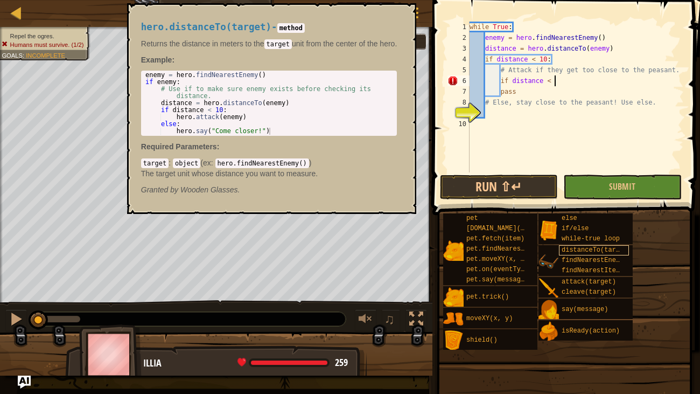
scroll to position [5, 7]
type textarea "if distance < 10:"
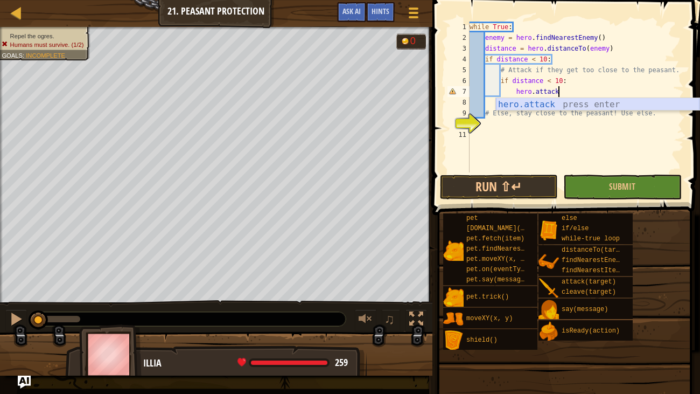
click at [577, 106] on div "hero.attack press enter" at bounding box center [598, 117] width 204 height 39
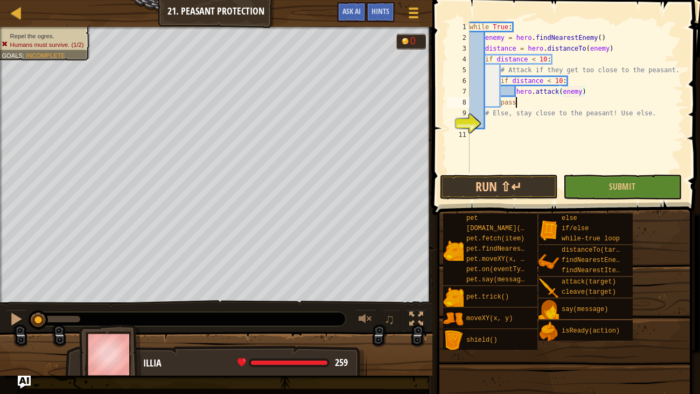
click at [559, 104] on div "while True : enemy = hero . findNearestEnemy ( ) distance = hero . distanceTo (…" at bounding box center [575, 108] width 216 height 172
type textarea "pass"
click at [522, 136] on div "while True : enemy = hero . findNearestEnemy ( ) distance = hero . distanceTo (…" at bounding box center [575, 108] width 216 height 172
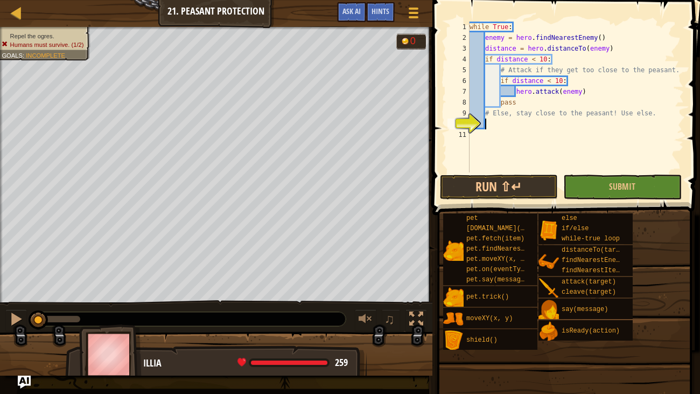
click at [502, 126] on div "while True : enemy = hero . findNearestEnemy ( ) distance = hero . distanceTo (…" at bounding box center [575, 108] width 216 height 172
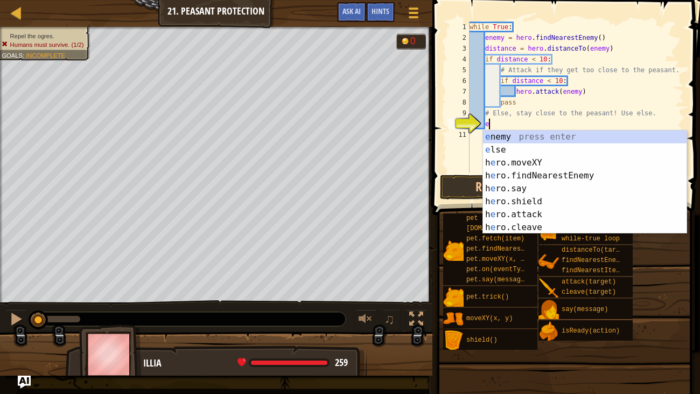
scroll to position [5, 1]
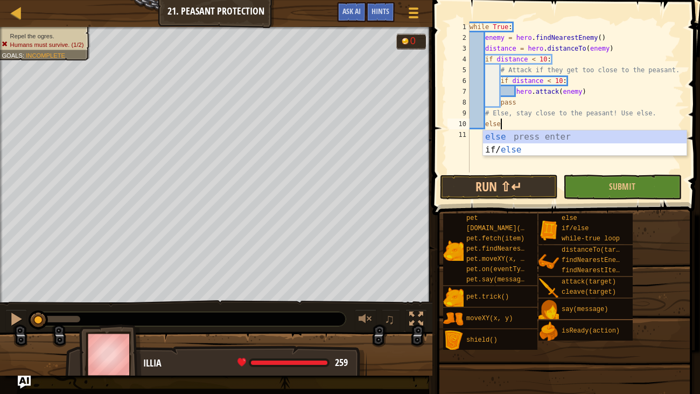
type textarea "else:"
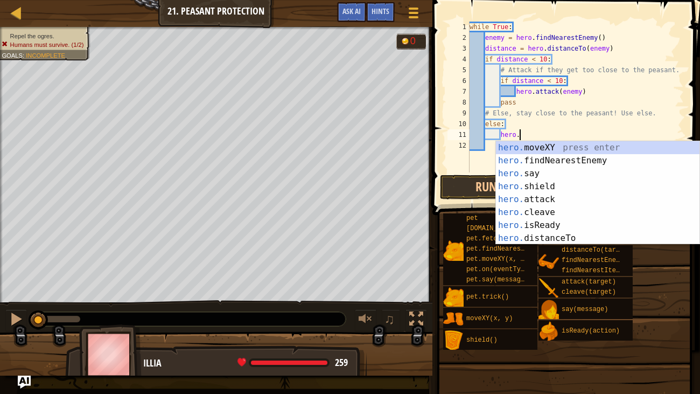
scroll to position [5, 3]
click at [538, 147] on div "hero. moveXY press enter hero. findNearestEnemy press enter hero. say press ent…" at bounding box center [598, 205] width 204 height 129
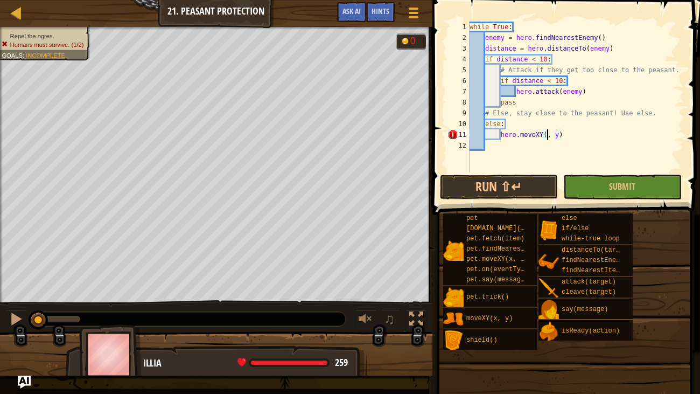
scroll to position [5, 6]
click at [566, 134] on div "while True : enemy = hero . findNearestEnemy ( ) distance = hero . distanceTo (…" at bounding box center [575, 108] width 216 height 172
type textarea "hero.moveXY(40, 38)"
click at [617, 169] on div "while True : enemy = hero . findNearestEnemy ( ) distance = hero . distanceTo (…" at bounding box center [575, 108] width 216 height 172
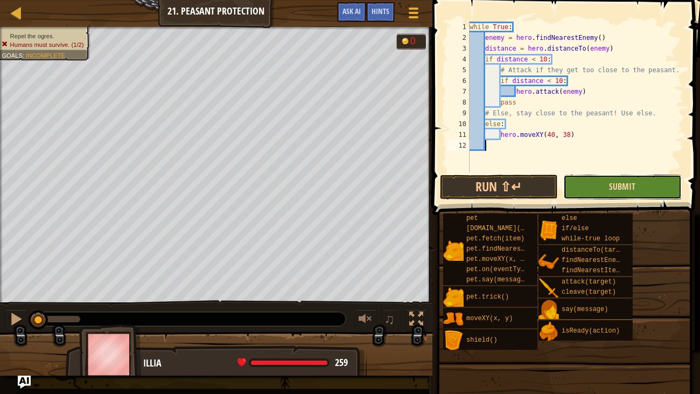
click at [616, 183] on span "Submit" at bounding box center [622, 186] width 26 height 12
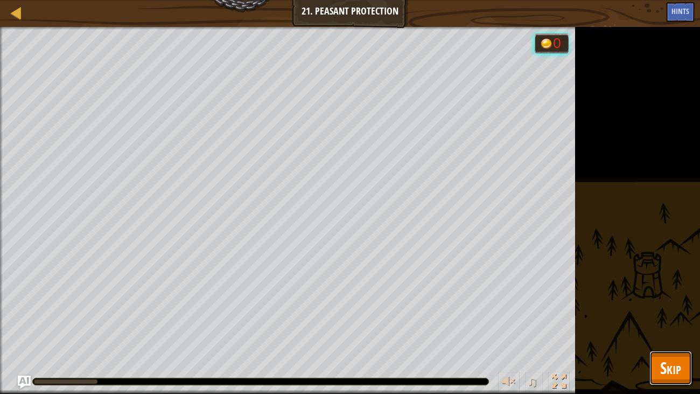
click at [684, 368] on button "Skip" at bounding box center [670, 368] width 43 height 34
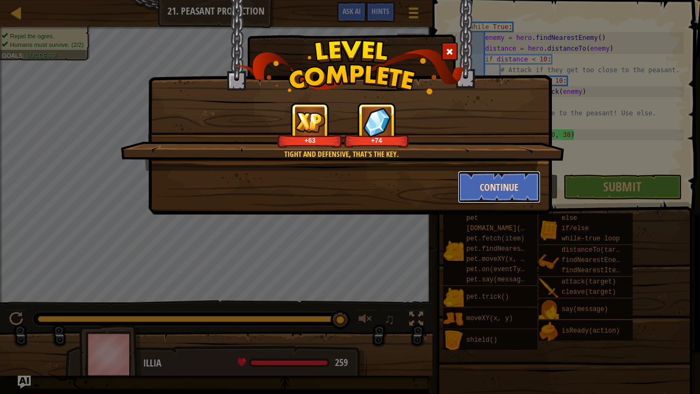
click at [484, 188] on button "Continue" at bounding box center [499, 187] width 83 height 32
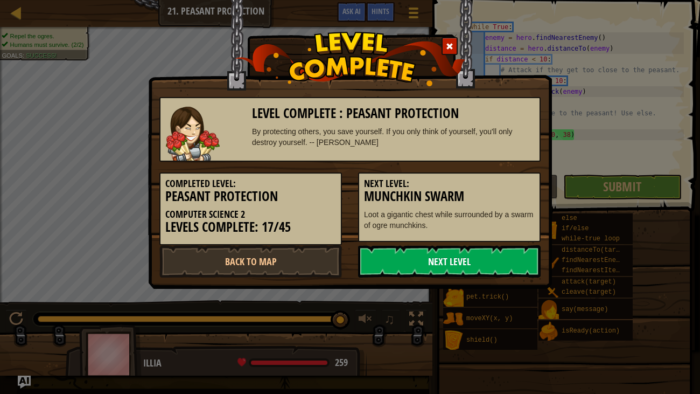
click at [412, 261] on link "Next Level" at bounding box center [449, 261] width 183 height 32
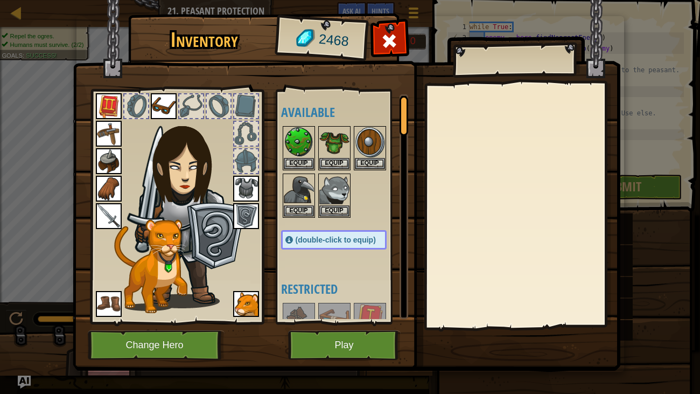
click at [321, 240] on span "(double-click to equip)" at bounding box center [336, 239] width 80 height 9
click at [337, 349] on button "Play" at bounding box center [344, 345] width 113 height 30
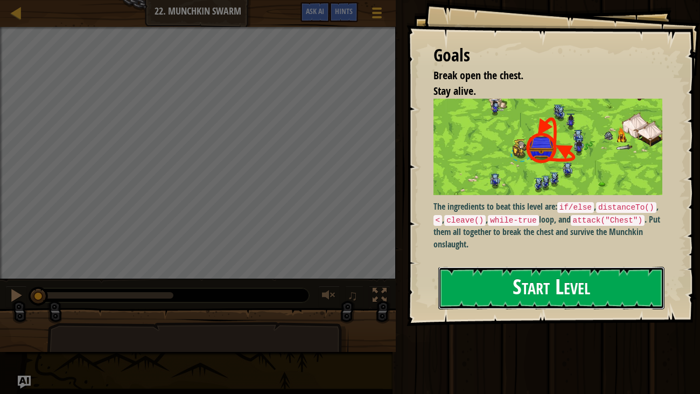
click at [493, 307] on button "Start Level" at bounding box center [551, 288] width 227 height 43
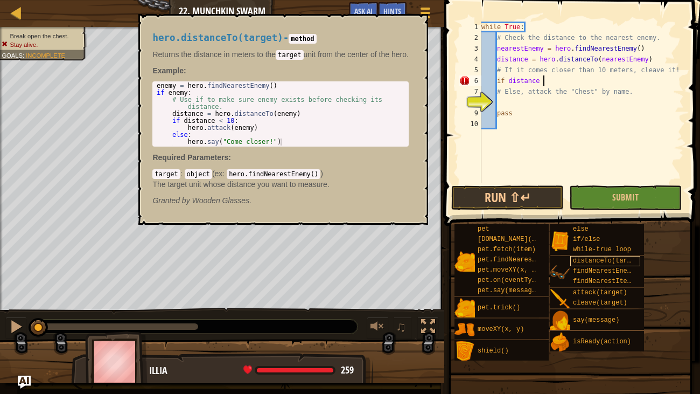
scroll to position [5, 4]
type textarea "if distance <10:"
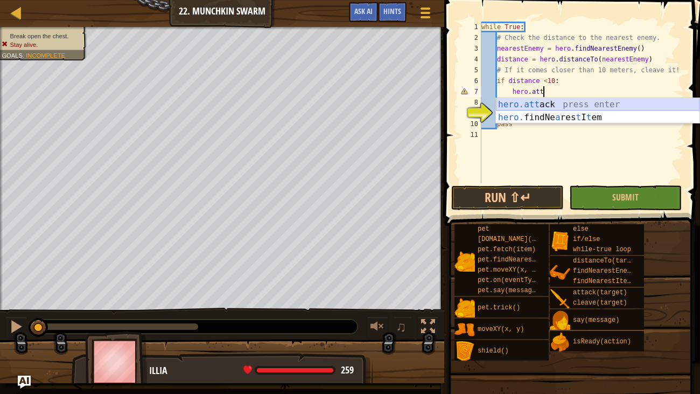
click at [572, 99] on div "hero.att ack press enter hero. findNe a res t I t em press enter" at bounding box center [598, 124] width 204 height 52
type textarea "hero.attack(enemy)"
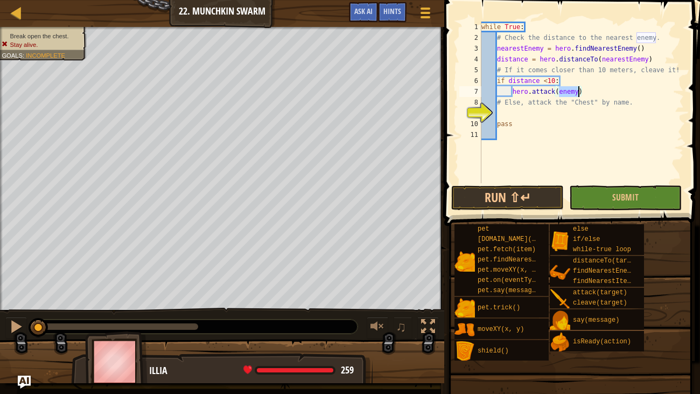
click at [549, 117] on div "while True : # Check the distance to the nearest enemy. nearestEnemy = hero . f…" at bounding box center [581, 113] width 205 height 183
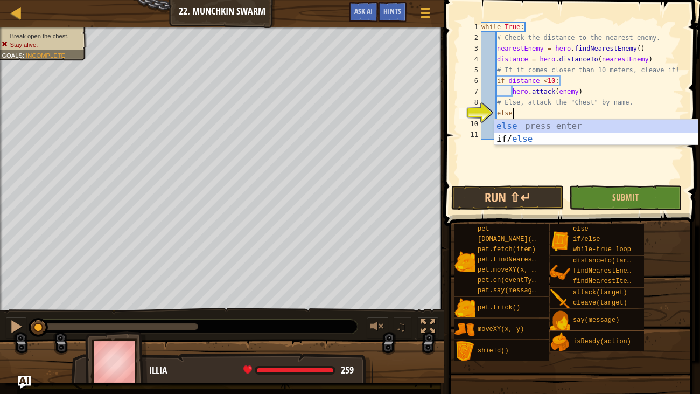
scroll to position [5, 2]
type textarea "else:"
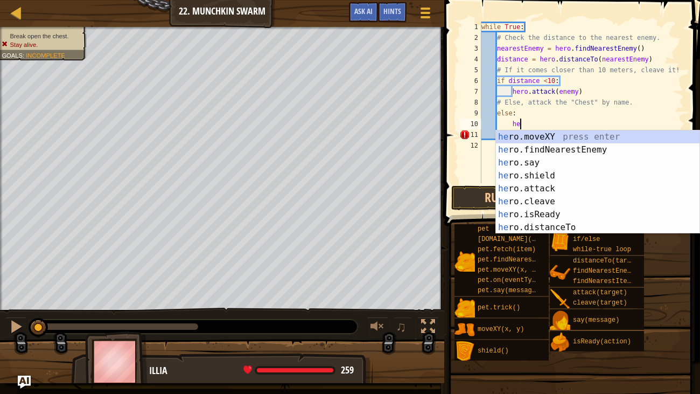
scroll to position [5, 3]
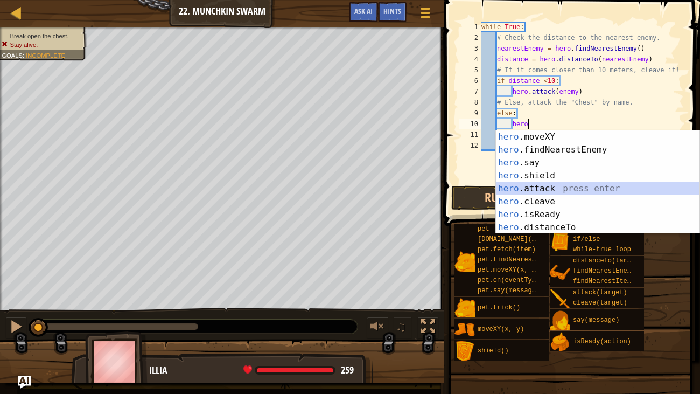
click at [531, 194] on div "hero .moveXY press enter hero .findNearestEnemy press enter hero .say press ent…" at bounding box center [598, 194] width 204 height 129
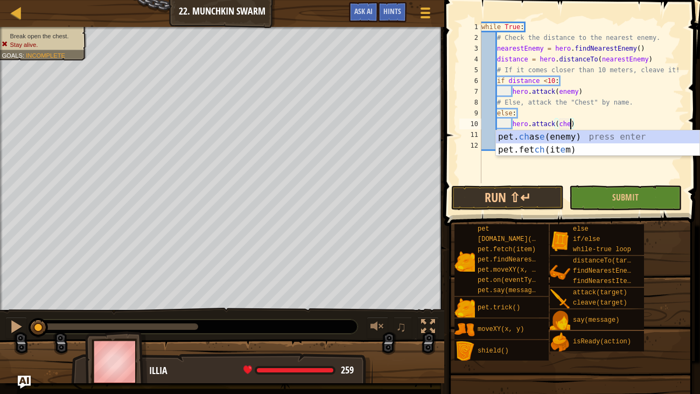
scroll to position [5, 8]
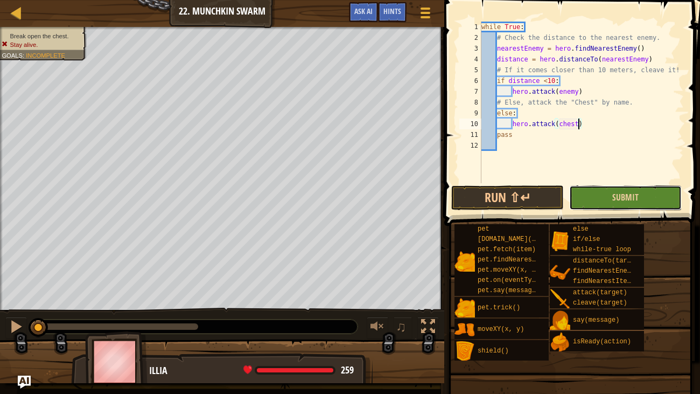
click at [660, 191] on button "Submit" at bounding box center [625, 197] width 113 height 25
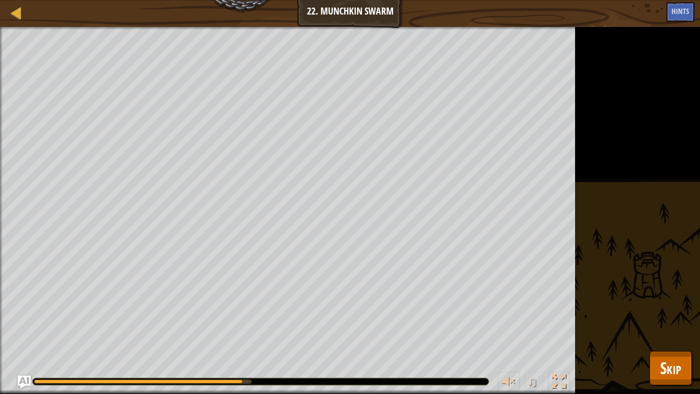
click at [640, 361] on div "Break open the chest. Stay alive. Goals : Running... ♫ Illia 259 x: 40 y: 36 No…" at bounding box center [350, 210] width 700 height 367
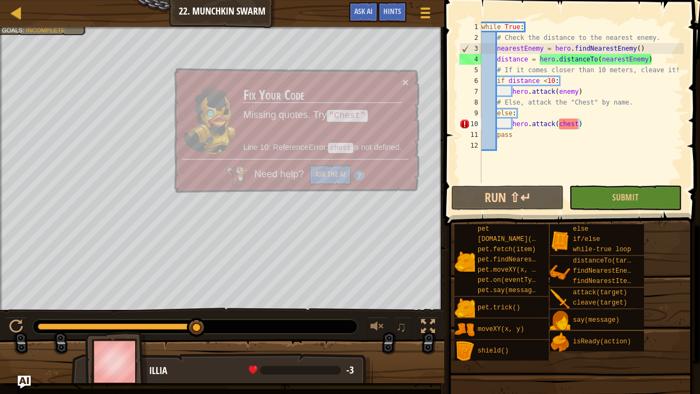
click at [683, 365] on span at bounding box center [570, 372] width 248 height 319
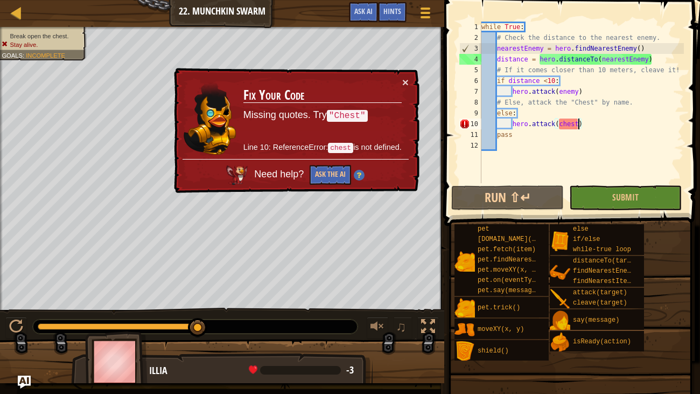
click at [582, 120] on div "while True : # Check the distance to the nearest enemy. nearestEnemy = hero . f…" at bounding box center [581, 113] width 205 height 183
click at [576, 114] on div "while True : # Check the distance to the nearest enemy. nearestEnemy = hero . f…" at bounding box center [581, 113] width 205 height 183
click at [582, 122] on div "while True : # Check the distance to the nearest enemy. nearestEnemy = hero . f…" at bounding box center [581, 113] width 205 height 183
click at [575, 122] on div "while True : # Check the distance to the nearest enemy. nearestEnemy = hero . f…" at bounding box center [581, 113] width 205 height 183
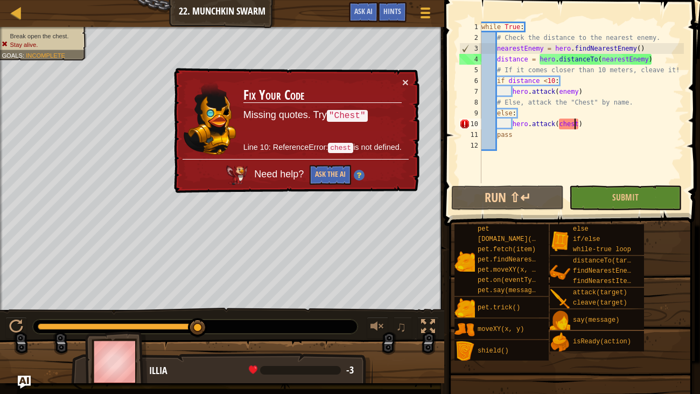
click at [579, 122] on div "while True : # Check the distance to the nearest enemy. nearestEnemy = hero . f…" at bounding box center [581, 113] width 205 height 183
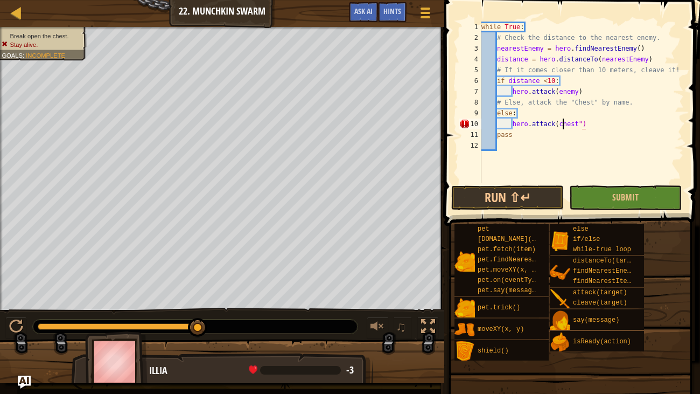
click at [562, 125] on div "while True : # Check the distance to the nearest enemy. nearestEnemy = hero . f…" at bounding box center [581, 113] width 205 height 183
click at [561, 122] on div "while True : # Check the distance to the nearest enemy. nearestEnemy = hero . f…" at bounding box center [581, 113] width 205 height 183
click at [558, 123] on div "while True : # Check the distance to the nearest enemy. nearestEnemy = hero . f…" at bounding box center [581, 113] width 205 height 183
click at [590, 195] on button "Submit" at bounding box center [625, 197] width 113 height 25
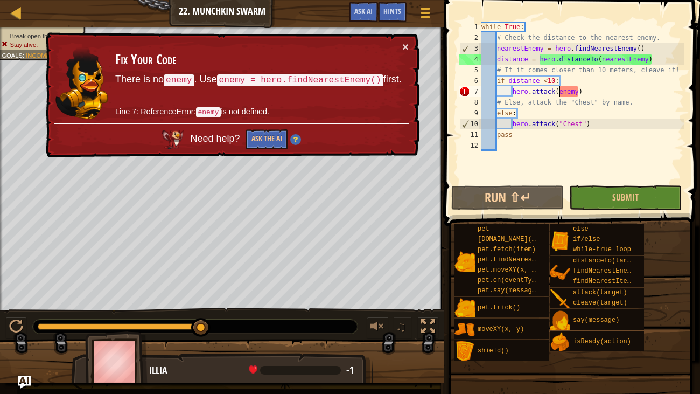
click at [557, 92] on div "while True : # Check the distance to the nearest enemy. nearestEnemy = hero . f…" at bounding box center [581, 113] width 205 height 183
click at [582, 79] on div "while True : # Check the distance to the nearest enemy. nearestEnemy = hero . f…" at bounding box center [581, 113] width 205 height 183
click at [674, 71] on div "while True : # Check the distance to the nearest enemy. nearestEnemy = hero . f…" at bounding box center [581, 113] width 205 height 183
type textarea "# If it comes closer than 10 meters, cleave it!"
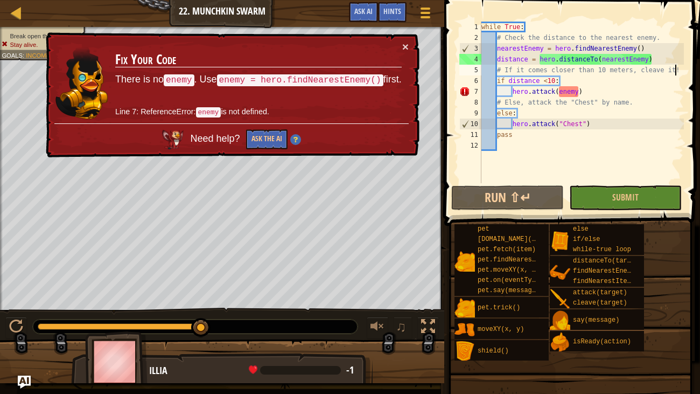
click at [679, 73] on div "while True : # Check the distance to the nearest enemy. nearestEnemy = hero . f…" at bounding box center [581, 113] width 205 height 183
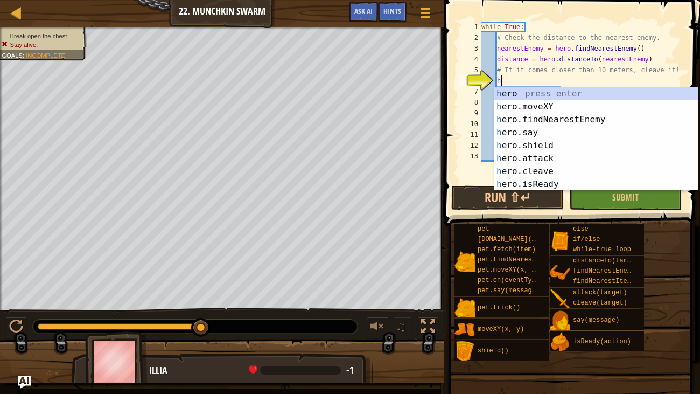
scroll to position [5, 2]
type textarea "hero."
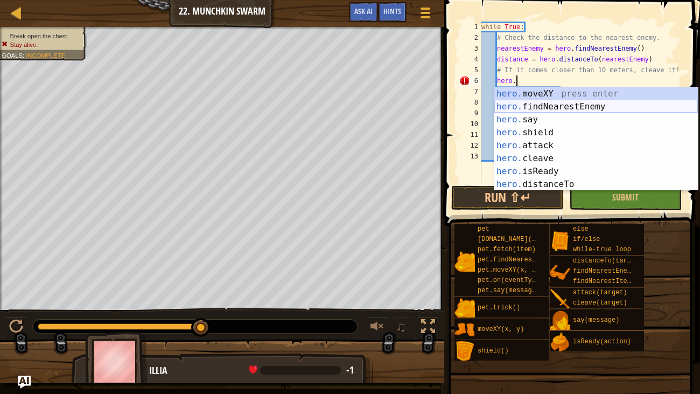
click at [626, 105] on div "hero. moveXY press enter hero. findNearestEnemy press enter hero. say press ent…" at bounding box center [596, 151] width 204 height 129
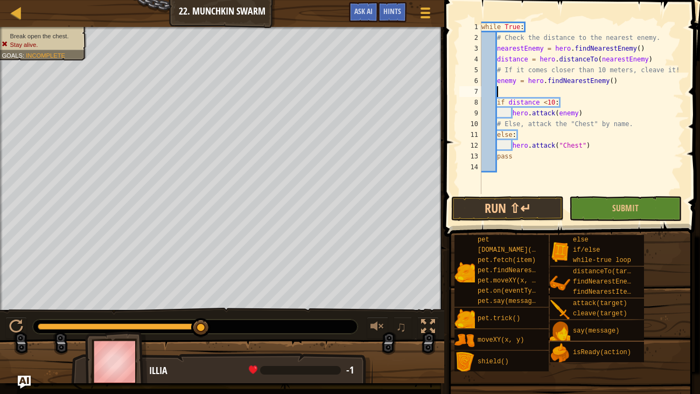
scroll to position [5, 0]
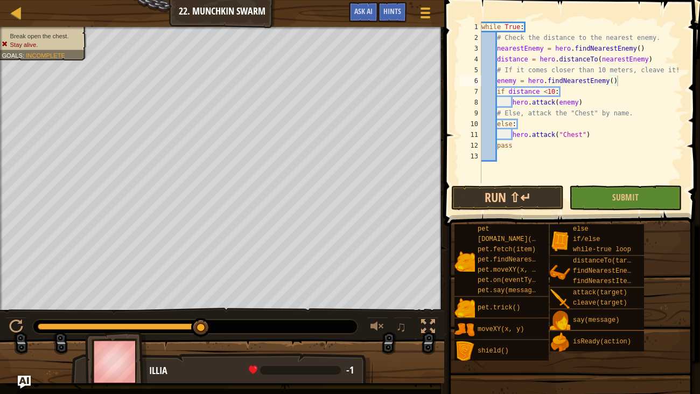
click at [578, 211] on span at bounding box center [573, 97] width 264 height 257
click at [577, 204] on button "Submit" at bounding box center [625, 197] width 113 height 25
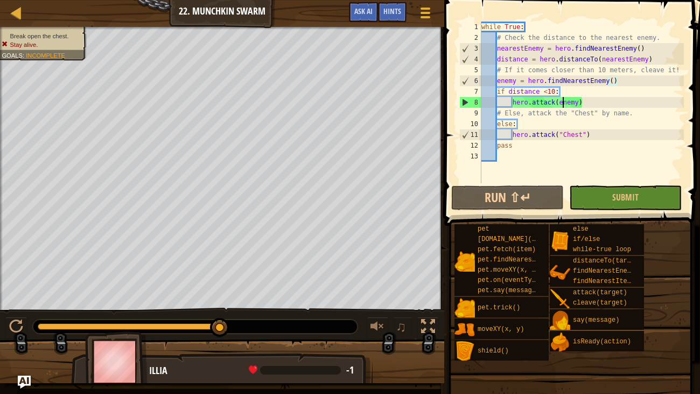
click at [562, 106] on div "while True : # Check the distance to the nearest enemy. nearestEnemy = hero . f…" at bounding box center [581, 113] width 205 height 183
click at [550, 101] on div "while True : # Check the distance to the nearest enemy. nearestEnemy = hero . f…" at bounding box center [581, 113] width 205 height 183
click at [554, 102] on div "while True : # Check the distance to the nearest enemy. nearestEnemy = hero . f…" at bounding box center [581, 113] width 205 height 183
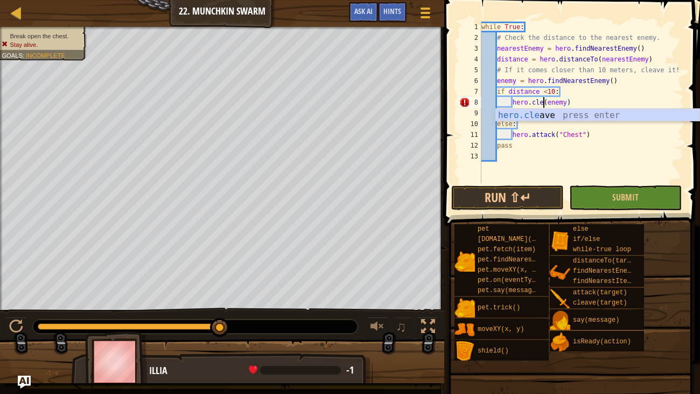
scroll to position [5, 6]
type textarea "hero.cleave(enemy)"
click at [606, 100] on div "while True : # Check the distance to the nearest enemy. nearestEnemy = hero . f…" at bounding box center [581, 113] width 205 height 183
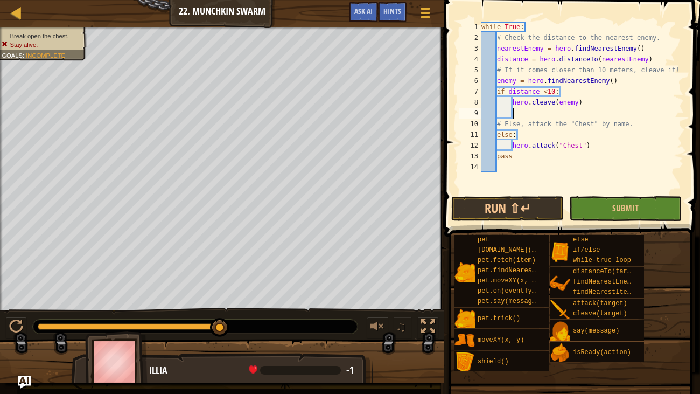
scroll to position [5, 1]
click at [611, 0] on body "Map Computer Science 2 22. Munchkin Swarm Game Menu Done Hints Ask AI 1 ההההההה…" at bounding box center [350, 0] width 700 height 0
click at [605, 114] on div "while True : # Check the distance to the nearest enemy. nearestEnemy = hero . f…" at bounding box center [581, 119] width 205 height 194
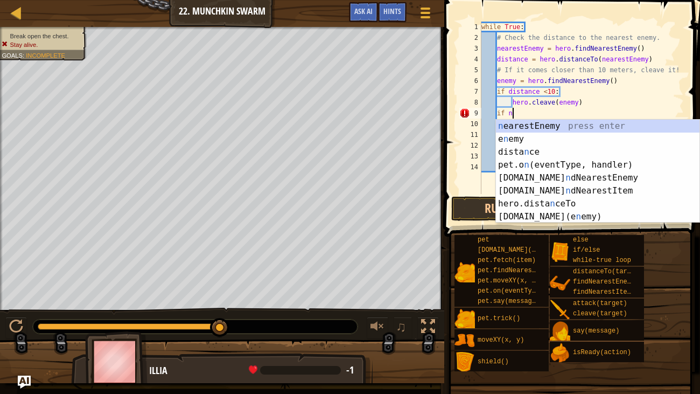
type textarea "i"
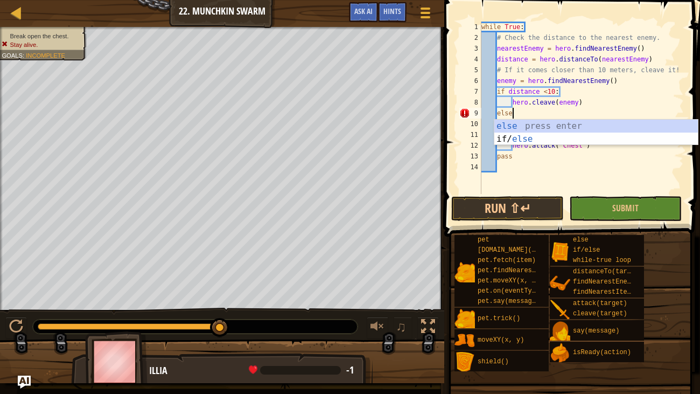
scroll to position [5, 2]
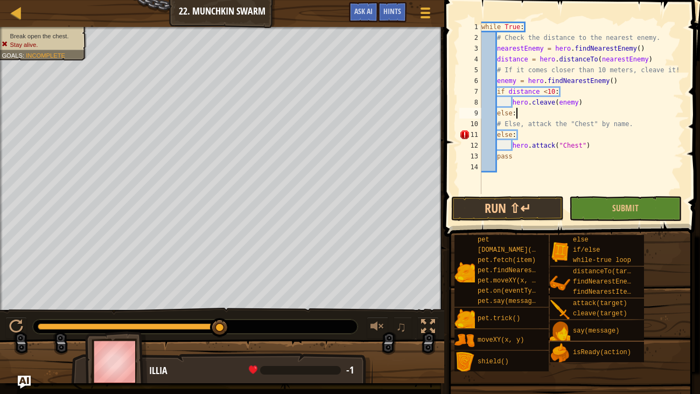
click at [613, 100] on div "while True : # Check the distance to the nearest enemy. nearestEnemy = hero . f…" at bounding box center [581, 119] width 205 height 194
click at [607, 88] on div "while True : # Check the distance to the nearest enemy. nearestEnemy = hero . f…" at bounding box center [581, 119] width 205 height 194
type textarea "if distance <10:"
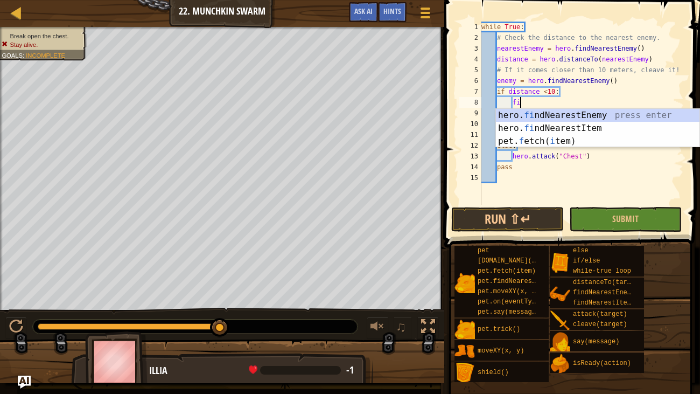
type textarea "f"
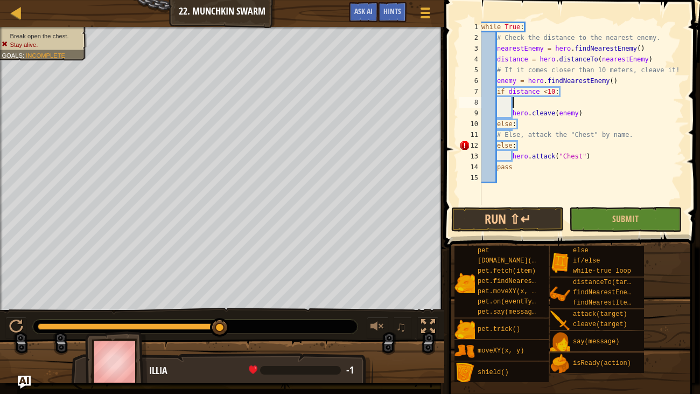
type textarea "i"
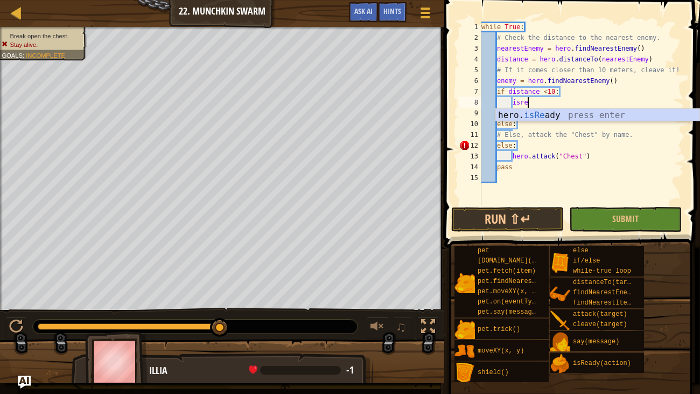
scroll to position [5, 3]
click at [589, 111] on div "hero. isRea dy press enter" at bounding box center [598, 128] width 204 height 39
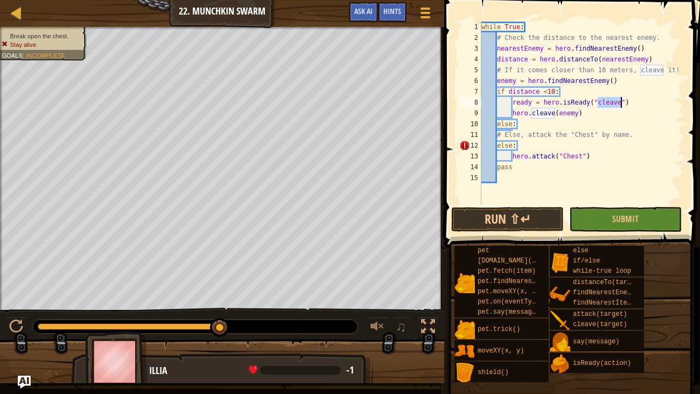
click at [592, 111] on div "while True : # Check the distance to the nearest enemy. nearestEnemy = hero . f…" at bounding box center [581, 124] width 205 height 205
click at [639, 99] on div "while True : # Check the distance to the nearest enemy. nearestEnemy = hero . f…" at bounding box center [581, 124] width 205 height 205
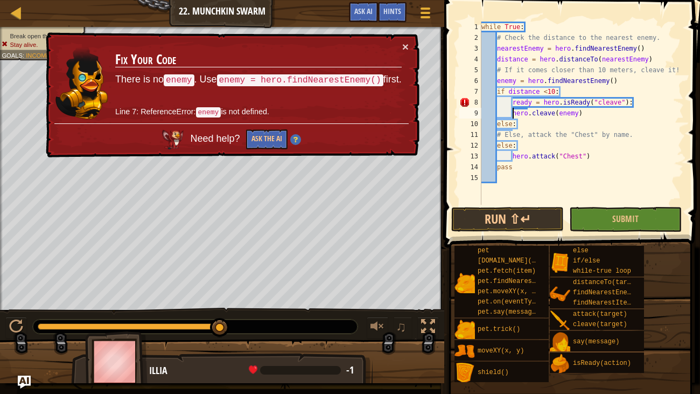
click at [512, 108] on div "while True : # Check the distance to the nearest enemy. nearestEnemy = hero . f…" at bounding box center [581, 124] width 205 height 205
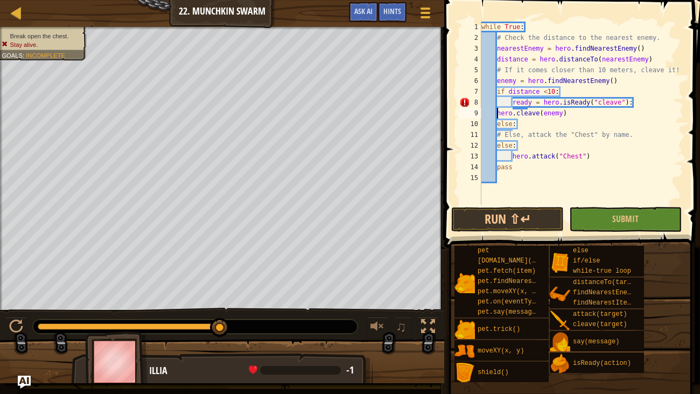
scroll to position [5, 5]
click at [531, 128] on div "while True : # Check the distance to the nearest enemy. nearestEnemy = hero . f…" at bounding box center [581, 124] width 205 height 205
type textarea "else:"
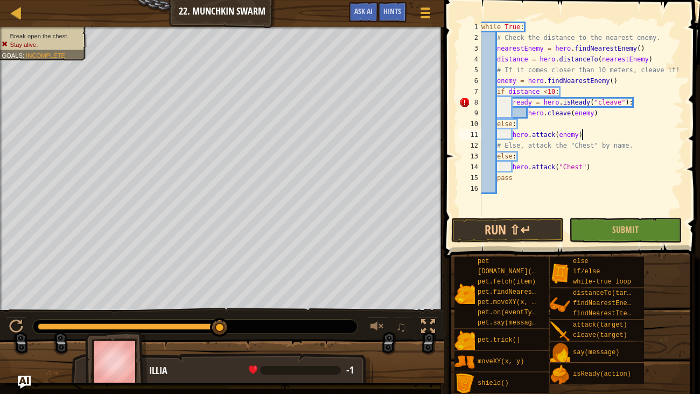
scroll to position [5, 8]
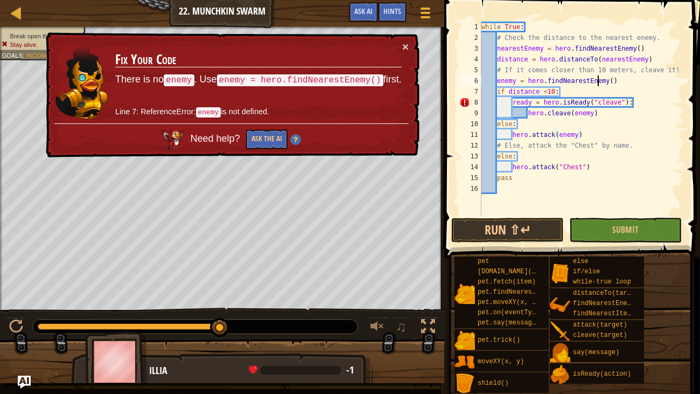
click at [596, 86] on div "while True : # Check the distance to the nearest enemy. nearestEnemy = hero . f…" at bounding box center [581, 129] width 205 height 215
click at [600, 87] on div "while True : # Check the distance to the nearest enemy. nearestEnemy = hero . f…" at bounding box center [581, 129] width 205 height 215
click at [612, 83] on div "while True : # Check the distance to the nearest enemy. nearestEnemy = hero . f…" at bounding box center [581, 129] width 205 height 215
click at [640, 84] on div "while True : # Check the distance to the nearest enemy. nearestEnemy = hero . f…" at bounding box center [581, 129] width 205 height 215
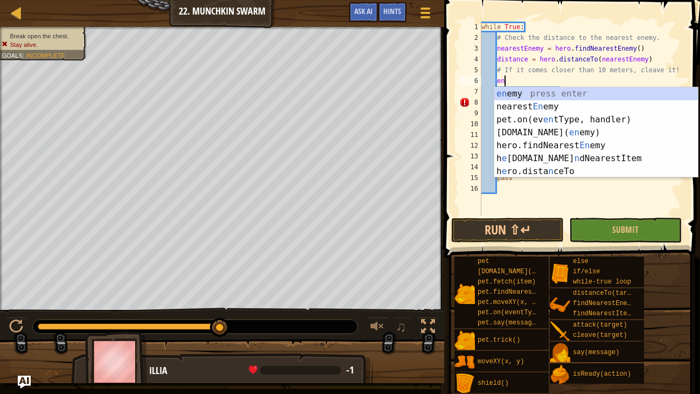
type textarea "e"
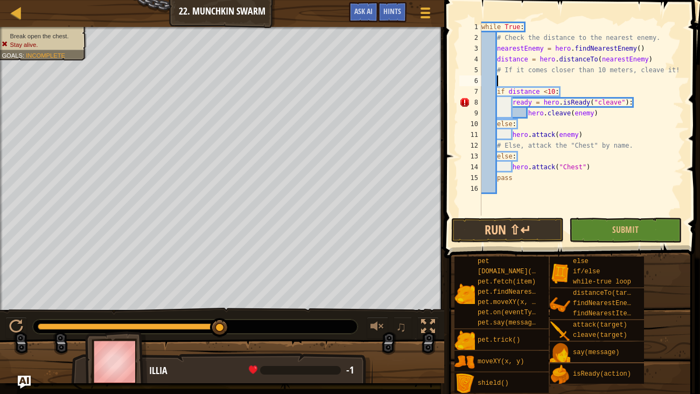
scroll to position [5, 0]
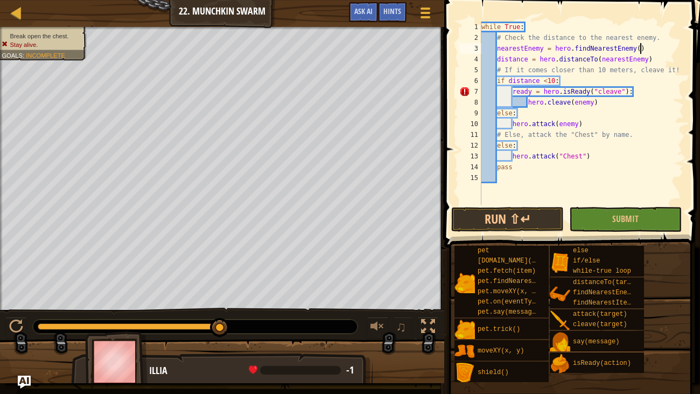
click at [641, 46] on div "while True : # Check the distance to the nearest enemy. nearestEnemy = hero . f…" at bounding box center [581, 124] width 205 height 205
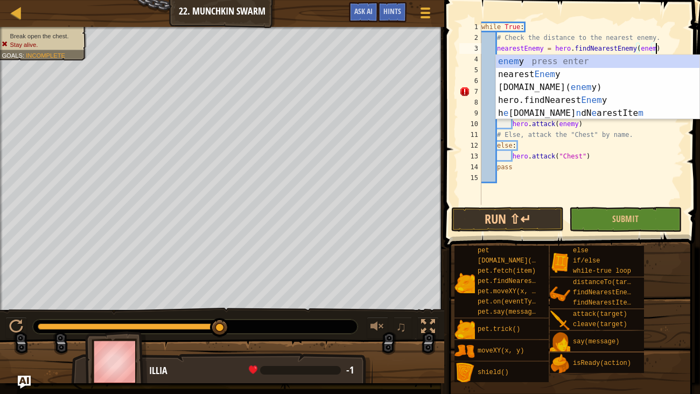
scroll to position [5, 15]
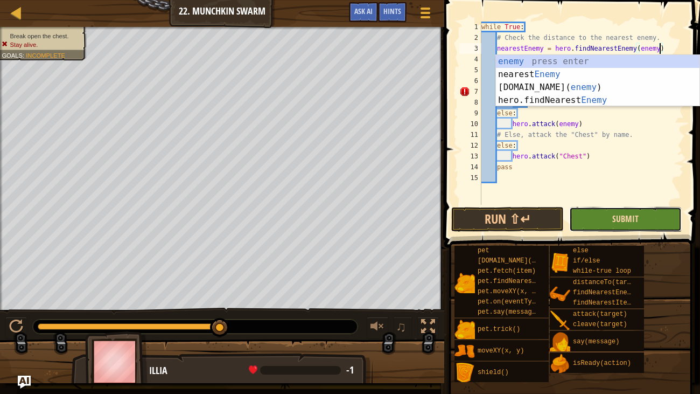
click at [616, 219] on span "Submit" at bounding box center [625, 219] width 26 height 12
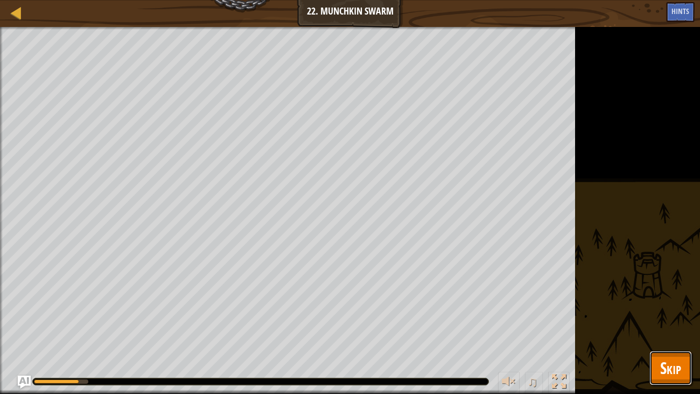
click at [666, 376] on span "Skip" at bounding box center [670, 367] width 21 height 22
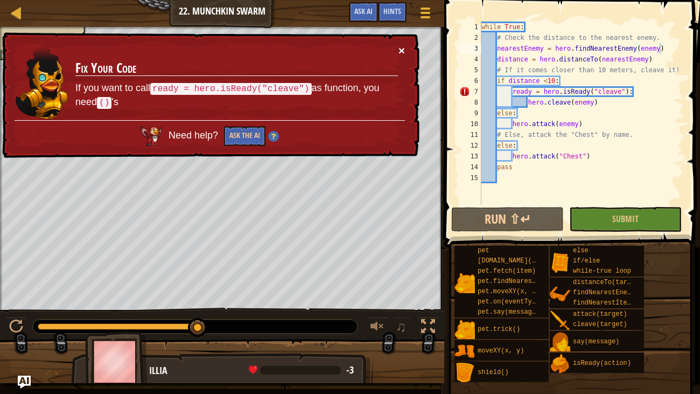
click at [403, 50] on button "×" at bounding box center [401, 49] width 6 height 11
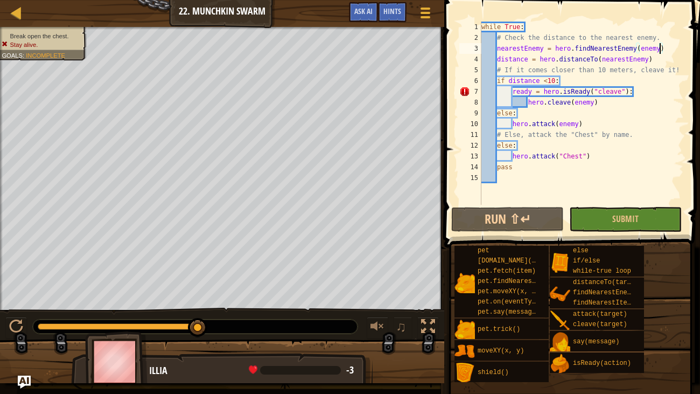
click at [637, 90] on div "while True : # Check the distance to the nearest enemy. nearestEnemy = hero . f…" at bounding box center [581, 124] width 205 height 205
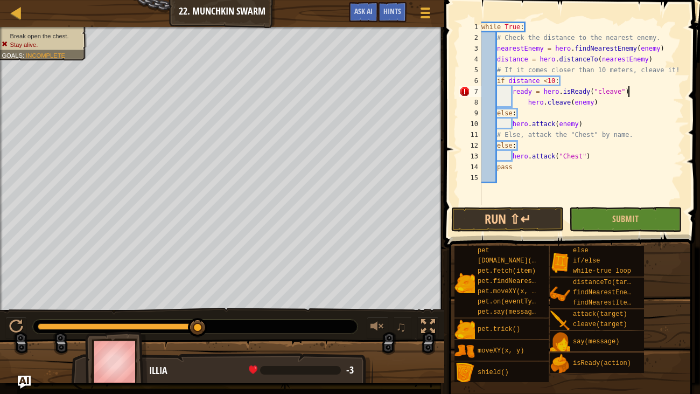
scroll to position [5, 11]
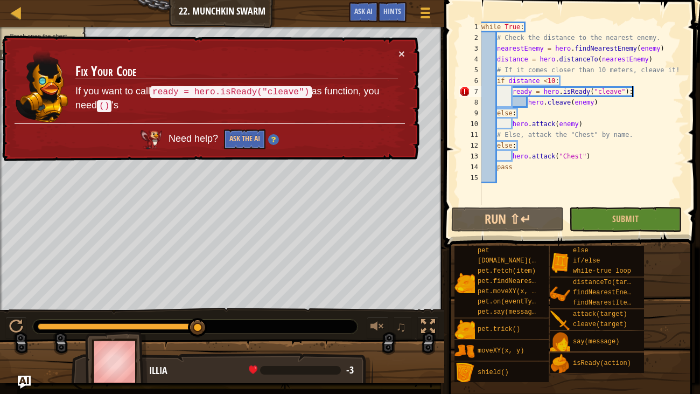
click at [530, 88] on div "while True : # Check the distance to the nearest enemy. nearestEnemy = hero . f…" at bounding box center [581, 124] width 205 height 205
click at [652, 97] on div "while True : # Check the distance to the nearest enemy. nearestEnemy = hero . f…" at bounding box center [581, 124] width 205 height 205
click at [647, 87] on div "while True : # Check the distance to the nearest enemy. nearestEnemy = hero . f…" at bounding box center [581, 124] width 205 height 205
click at [542, 90] on div "while True : # Check the distance to the nearest enemy. nearestEnemy = hero . f…" at bounding box center [581, 124] width 205 height 205
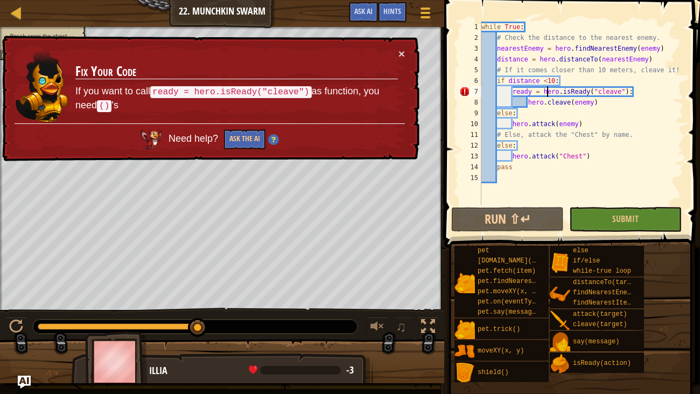
click at [644, 100] on div "while True : # Check the distance to the nearest enemy. nearestEnemy = hero . f…" at bounding box center [581, 124] width 205 height 205
click at [644, 88] on div "while True : # Check the distance to the nearest enemy. nearestEnemy = hero . f…" at bounding box center [581, 124] width 205 height 205
type textarea "ready = hero.isReady("cleave")"
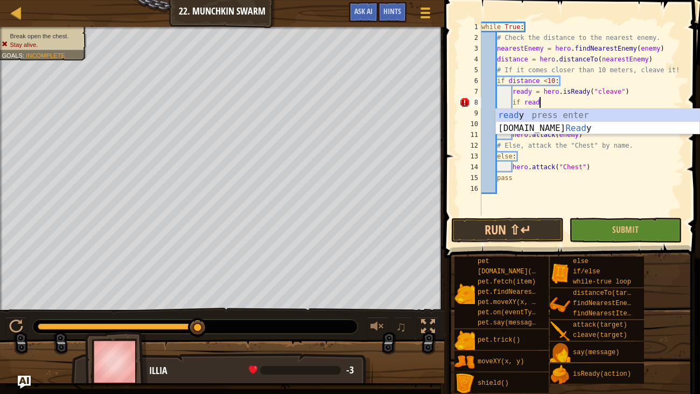
scroll to position [5, 4]
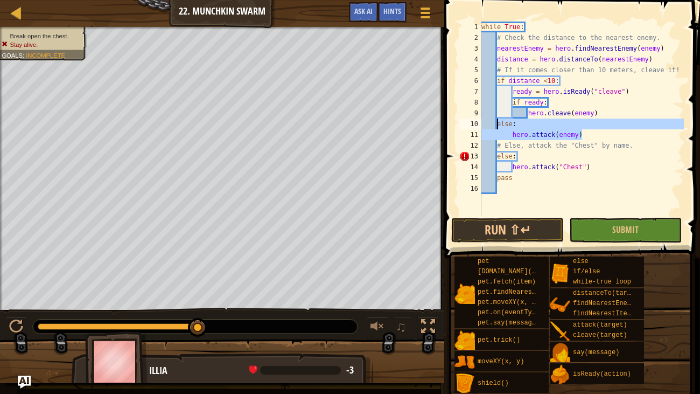
drag, startPoint x: 592, startPoint y: 135, endPoint x: 496, endPoint y: 122, distance: 97.3
click at [496, 122] on div "while True : # Check the distance to the nearest enemy. nearestEnemy = hero . f…" at bounding box center [581, 129] width 205 height 215
type textarea "else: hero.attack(enemy)"
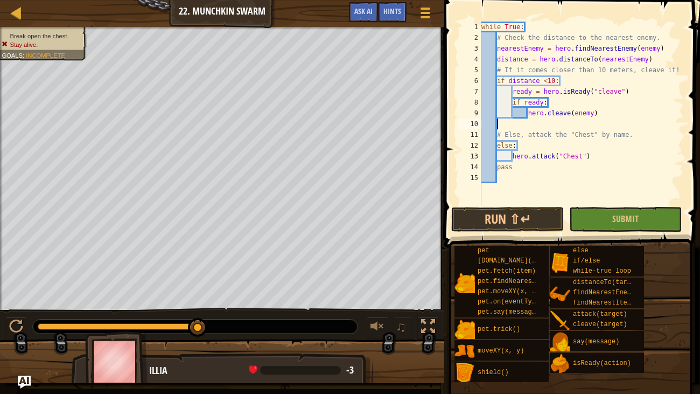
scroll to position [5, 0]
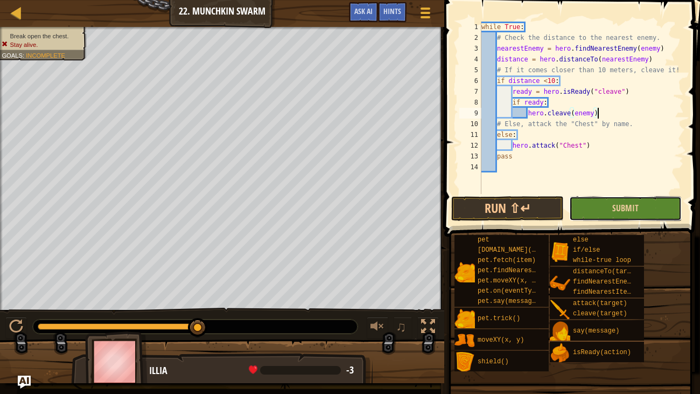
click at [625, 198] on button "Submit" at bounding box center [625, 208] width 113 height 25
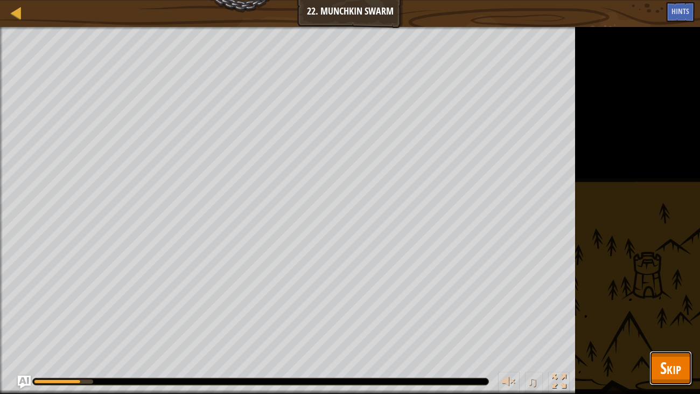
click at [651, 367] on button "Skip" at bounding box center [670, 368] width 43 height 34
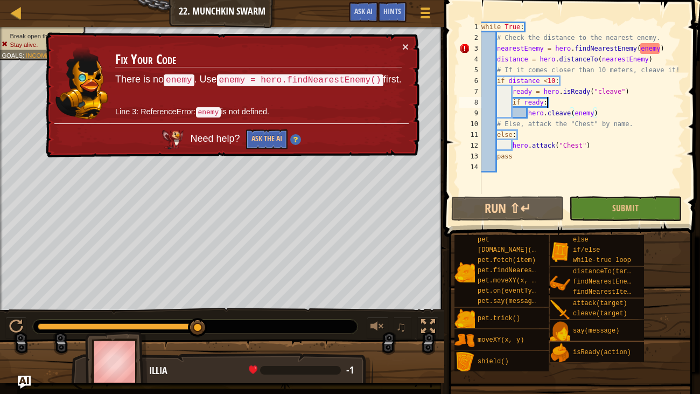
click at [545, 102] on div "while True : # Check the distance to the nearest enemy. nearestEnemy = hero . f…" at bounding box center [581, 119] width 205 height 194
click at [558, 109] on div "while True : # Check the distance to the nearest enemy. nearestEnemy = hero . f…" at bounding box center [581, 119] width 205 height 194
click at [554, 95] on div "while True : # Check the distance to the nearest enemy. nearestEnemy = hero . f…" at bounding box center [581, 119] width 205 height 194
click at [553, 107] on div "while True : # Check the distance to the nearest enemy. nearestEnemy = hero . f…" at bounding box center [581, 119] width 205 height 194
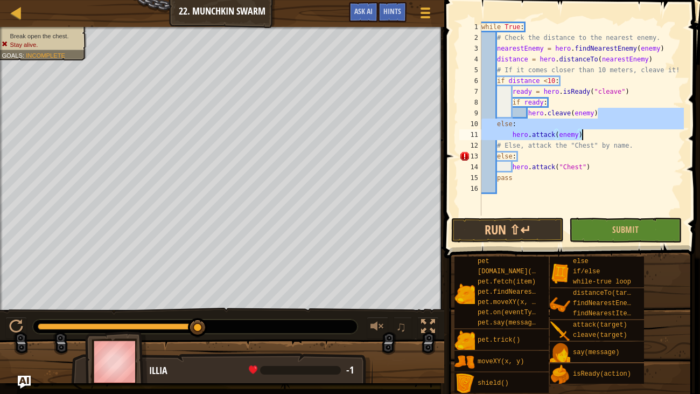
click at [494, 123] on div "while True : # Check the distance to the nearest enemy. nearestEnemy = hero . f…" at bounding box center [581, 119] width 205 height 194
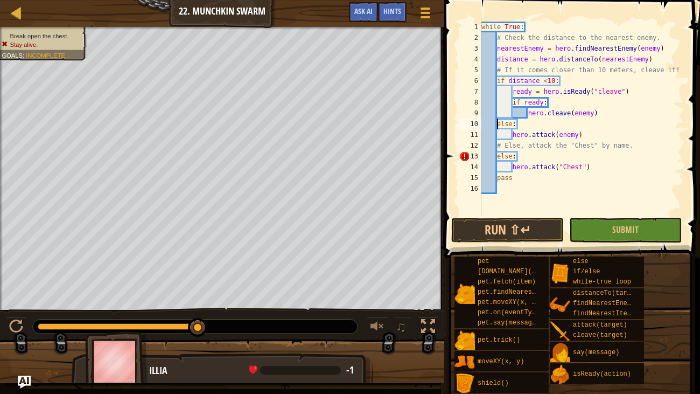
click at [496, 123] on div "while True : # Check the distance to the nearest enemy. nearestEnemy = hero . f…" at bounding box center [581, 129] width 205 height 215
click at [595, 136] on div "while True : # Check the distance to the nearest enemy. nearestEnemy = hero . f…" at bounding box center [581, 129] width 205 height 215
click at [514, 134] on div "while True : # Check the distance to the nearest enemy. nearestEnemy = hero . f…" at bounding box center [581, 129] width 205 height 215
click at [513, 134] on div "while True : # Check the distance to the nearest enemy. nearestEnemy = hero . f…" at bounding box center [581, 129] width 205 height 215
click at [528, 151] on div "while True : # Check the distance to the nearest enemy. nearestEnemy = hero . f…" at bounding box center [581, 129] width 205 height 215
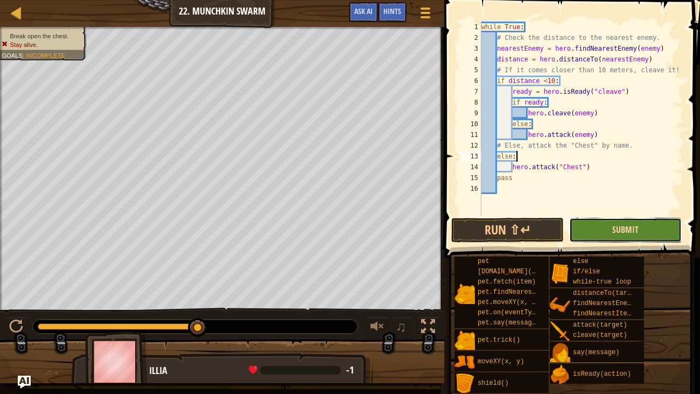
click at [612, 229] on span "Submit" at bounding box center [625, 229] width 26 height 12
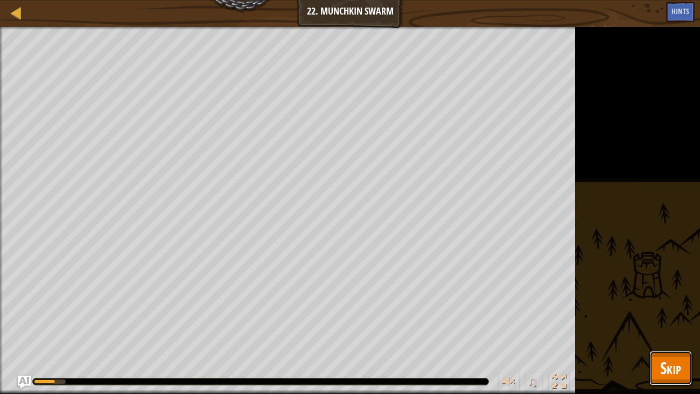
click at [673, 378] on span "Skip" at bounding box center [670, 367] width 21 height 22
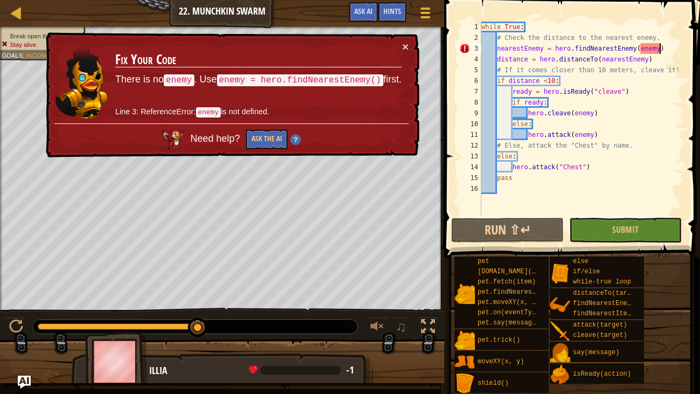
click at [660, 50] on div "while True : # Check the distance to the nearest enemy. nearestEnemy = hero . f…" at bounding box center [581, 129] width 205 height 215
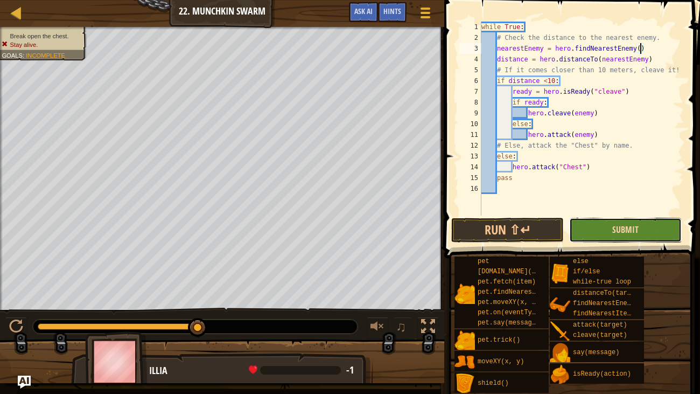
click at [636, 228] on span "Submit" at bounding box center [625, 229] width 26 height 12
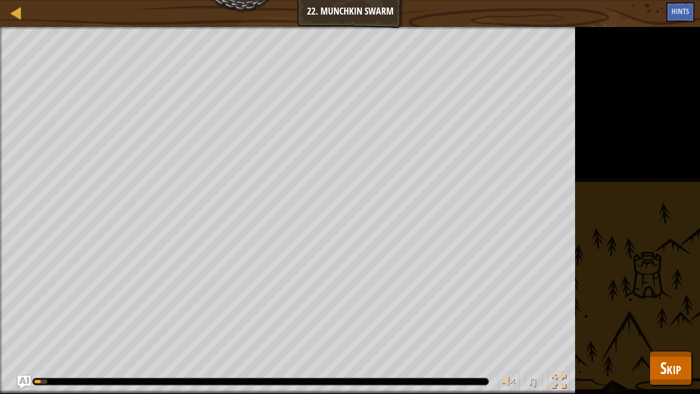
click at [641, 339] on div "Break open the chest. Stay alive. Goals : Running... ♫ Illia 259 x: 40 y: 36 No…" at bounding box center [350, 210] width 700 height 367
click at [667, 363] on span "Skip" at bounding box center [670, 367] width 21 height 22
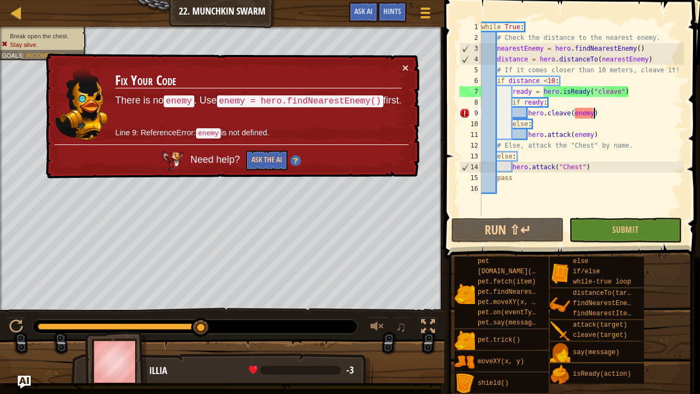
click at [595, 112] on div "while True : # Check the distance to the nearest enemy. nearestEnemy = hero . f…" at bounding box center [581, 129] width 205 height 215
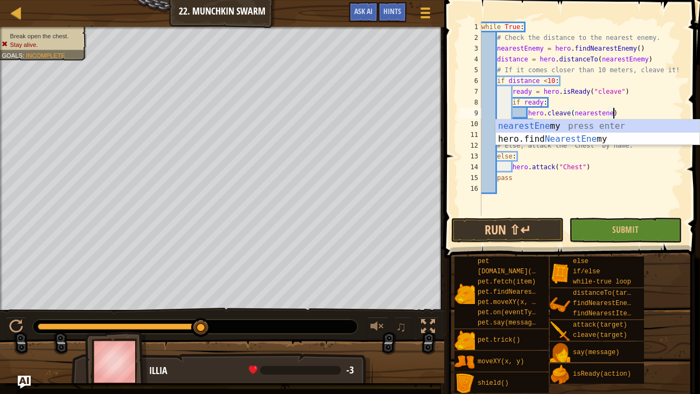
scroll to position [5, 11]
click at [630, 173] on div "while True : # Check the distance to the nearest enemy. nearestEnemy = hero . f…" at bounding box center [581, 129] width 205 height 215
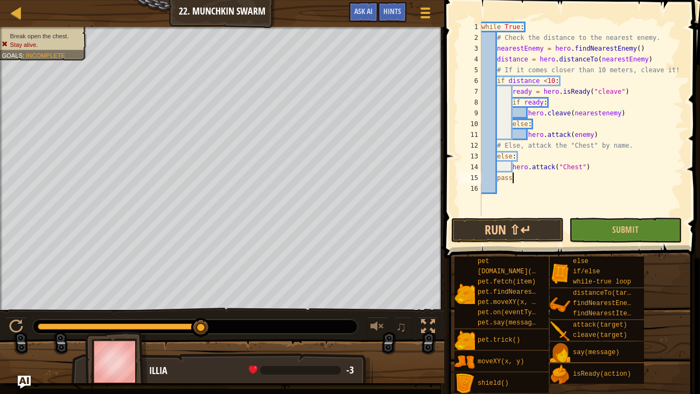
scroll to position [5, 2]
click at [628, 164] on div "while True : # Check the distance to the nearest enemy. nearestEnemy = hero . f…" at bounding box center [581, 129] width 205 height 215
click at [593, 131] on div "while True : # Check the distance to the nearest enemy. nearestEnemy = hero . f…" at bounding box center [581, 129] width 205 height 215
click at [573, 135] on div "while True : # Check the distance to the nearest enemy. nearestEnemy = hero . f…" at bounding box center [581, 129] width 205 height 215
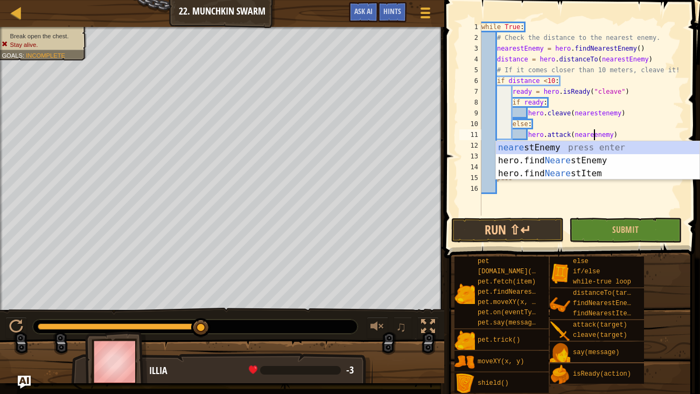
scroll to position [5, 10]
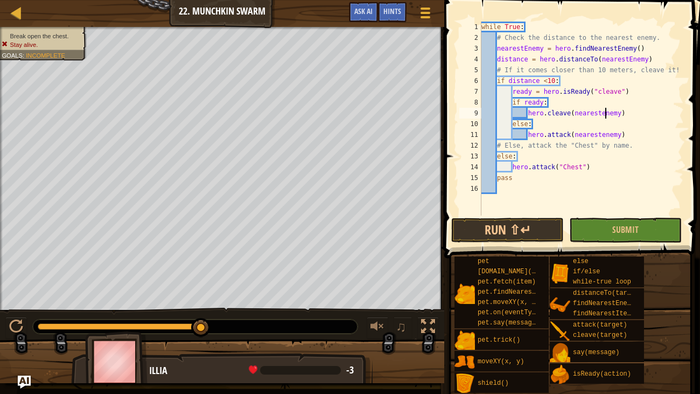
click at [605, 112] on div "while True : # Check the distance to the nearest enemy. nearestEnemy = hero . f…" at bounding box center [581, 129] width 205 height 215
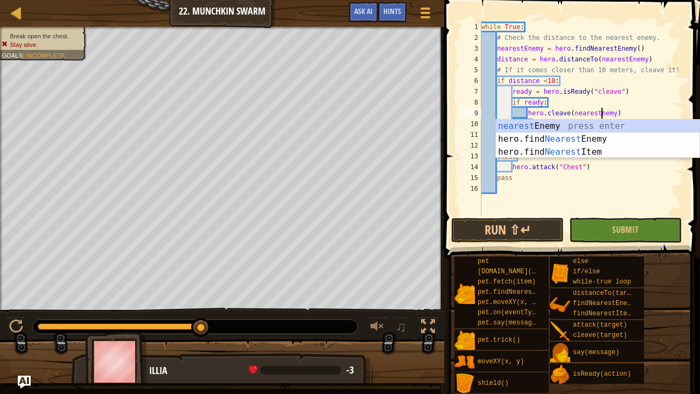
type textarea "hero.cleave(nearestEnemy)"
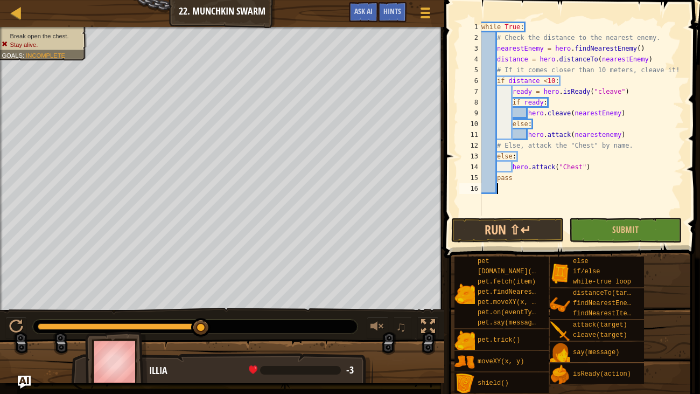
click at [630, 188] on div "while True : # Check the distance to the nearest enemy. nearestEnemy = hero . f…" at bounding box center [581, 129] width 205 height 215
click at [605, 134] on div "while True : # Check the distance to the nearest enemy. nearestEnemy = hero . f…" at bounding box center [581, 129] width 205 height 215
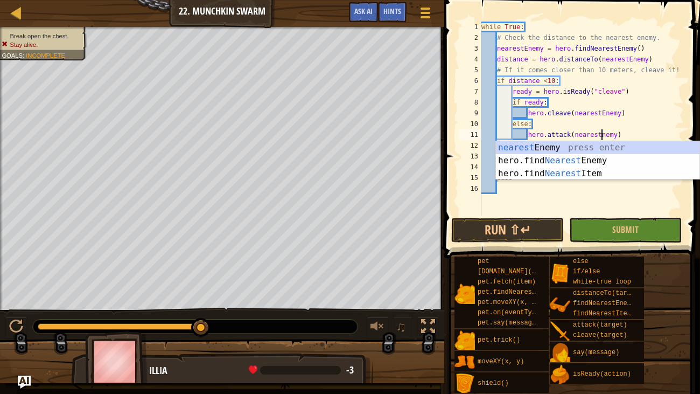
scroll to position [5, 10]
type textarea "hero.attack(nearestEnemy)"
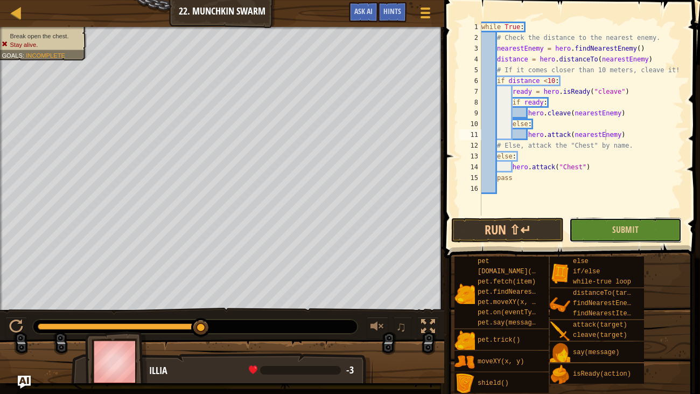
click at [605, 240] on button "Submit" at bounding box center [625, 230] width 113 height 25
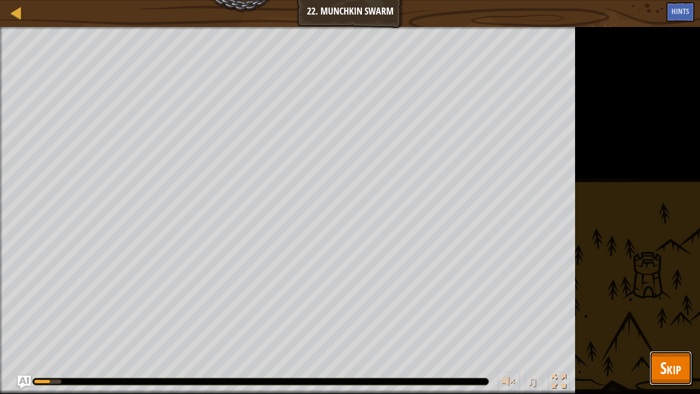
click at [667, 366] on span "Skip" at bounding box center [670, 367] width 21 height 22
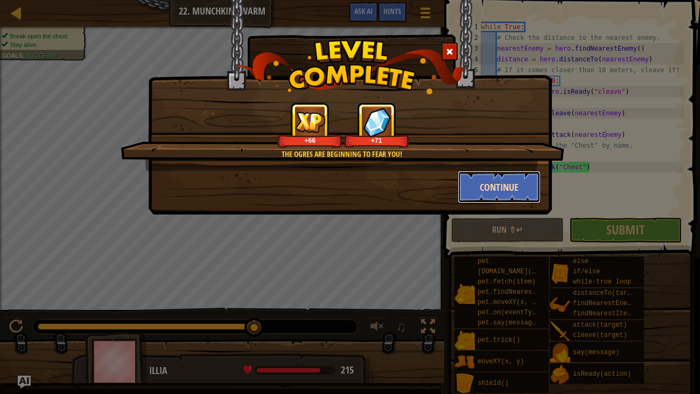
click at [488, 181] on button "Continue" at bounding box center [499, 187] width 83 height 32
